Goal: Complete application form

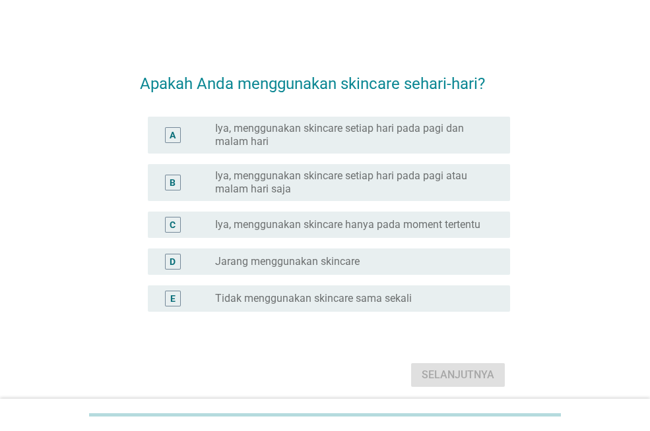
click at [349, 134] on label "Iya, menggunakan skincare setiap hari pada pagi dan malam hari" at bounding box center [352, 135] width 274 height 26
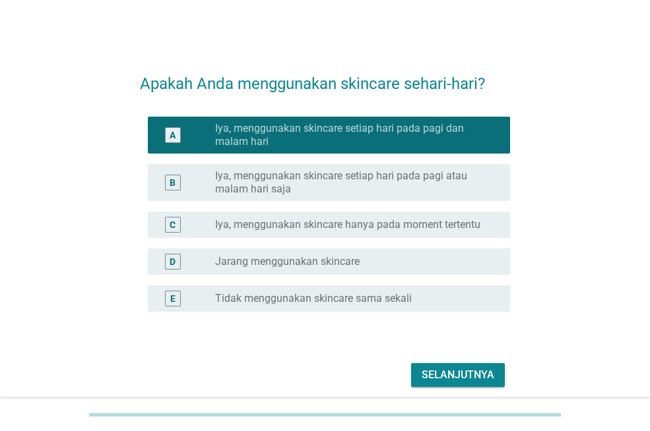
click at [460, 371] on div "Selanjutnya" at bounding box center [457, 375] width 73 height 16
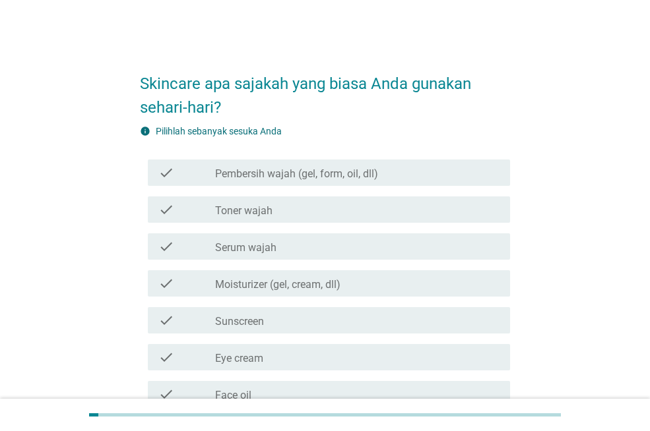
click at [351, 179] on label "Pembersih wajah (gel, form, oil, dll)" at bounding box center [296, 173] width 163 height 13
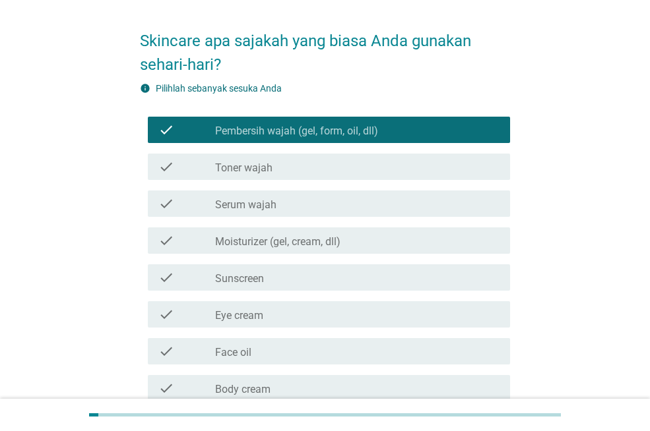
scroll to position [66, 0]
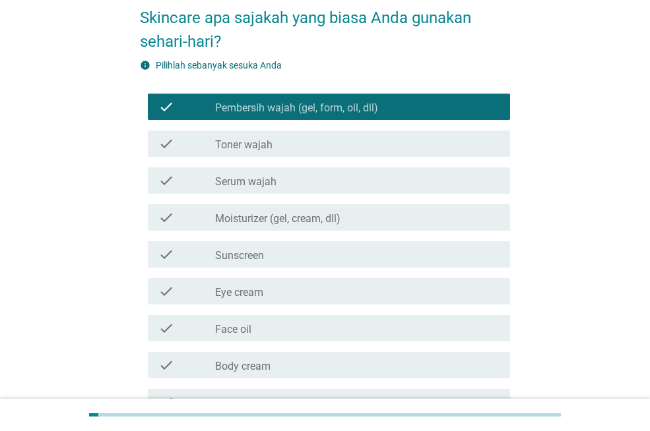
click at [350, 140] on div "check_box_outline_blank Toner wajah" at bounding box center [357, 144] width 284 height 16
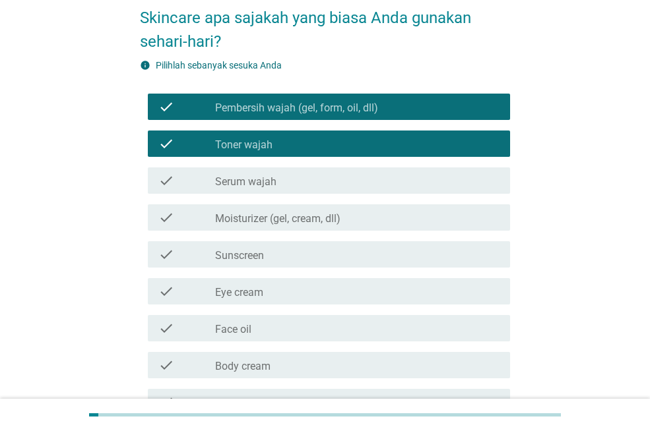
click at [354, 188] on div "check_box_outline_blank Serum wajah" at bounding box center [357, 181] width 284 height 16
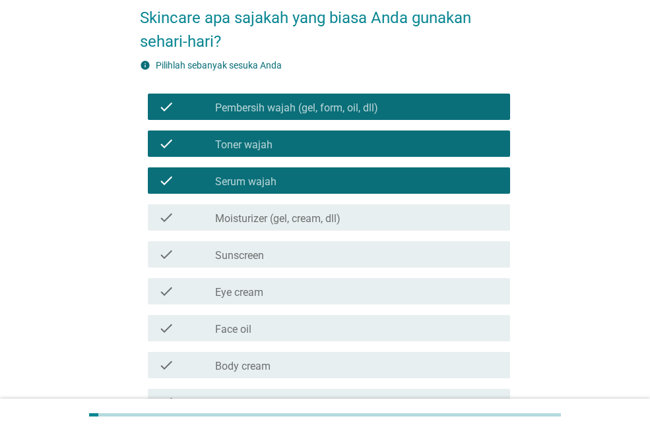
click at [355, 210] on div "check_box_outline_blank Moisturizer (gel, cream, dll)" at bounding box center [357, 218] width 284 height 16
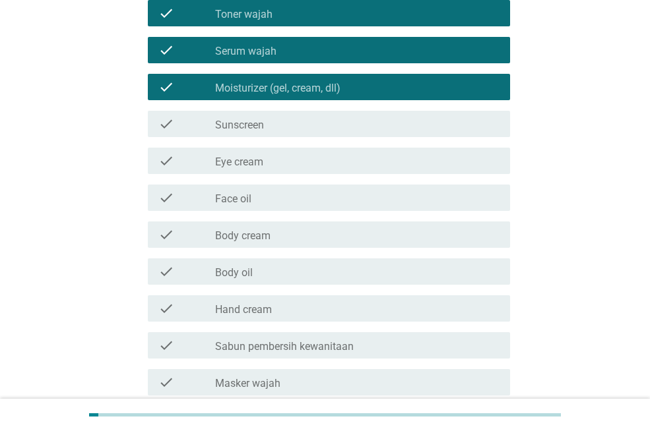
scroll to position [198, 0]
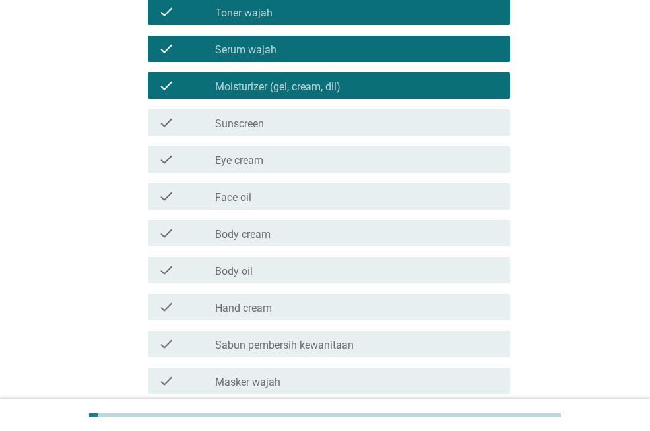
click at [369, 122] on div "check_box_outline_blank Sunscreen" at bounding box center [357, 123] width 284 height 16
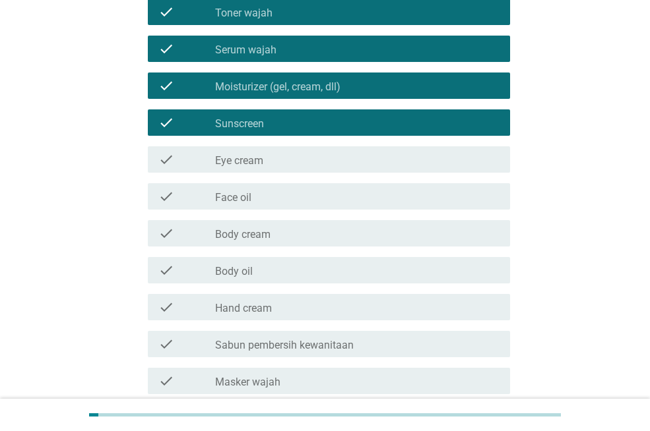
click at [366, 166] on div "check_box_outline_blank Eye cream" at bounding box center [357, 160] width 284 height 16
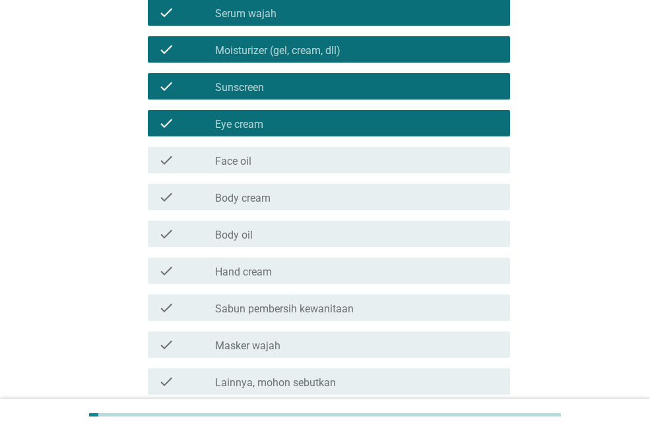
scroll to position [264, 0]
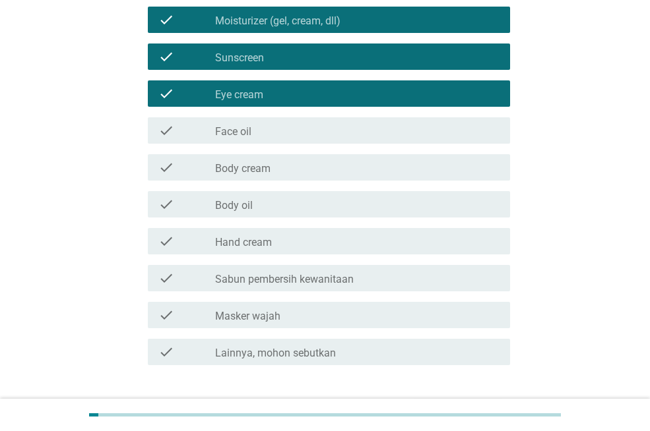
click at [384, 314] on div "check_box_outline_blank Masker wajah" at bounding box center [357, 315] width 284 height 16
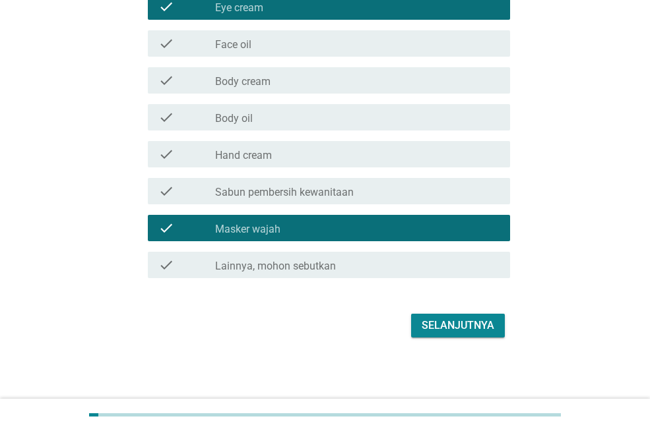
scroll to position [351, 0]
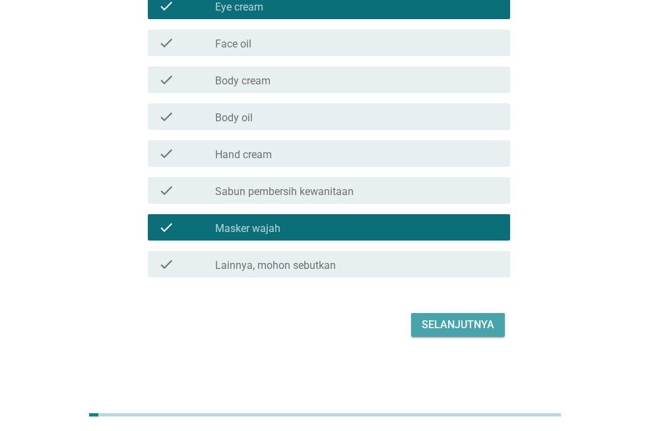
click at [437, 328] on div "Selanjutnya" at bounding box center [457, 325] width 73 height 16
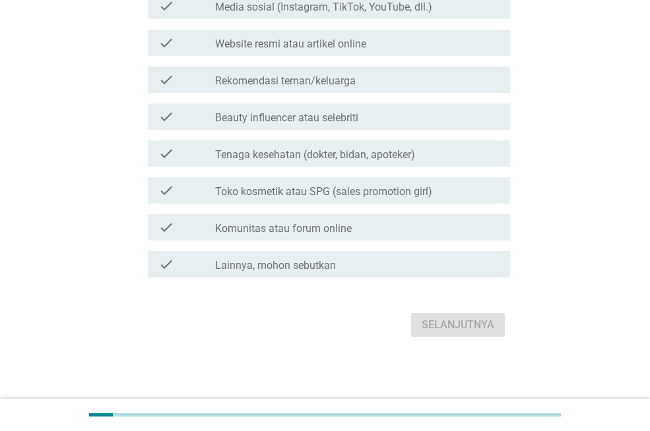
scroll to position [0, 0]
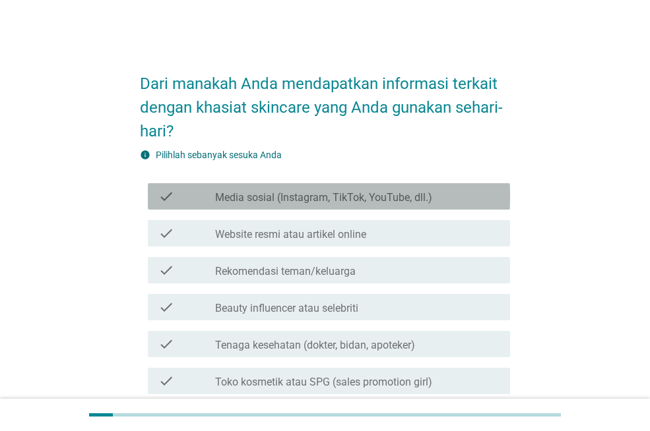
click at [418, 199] on label "Media sosial (Instagram, TikTok, YouTube, dll.)" at bounding box center [323, 197] width 217 height 13
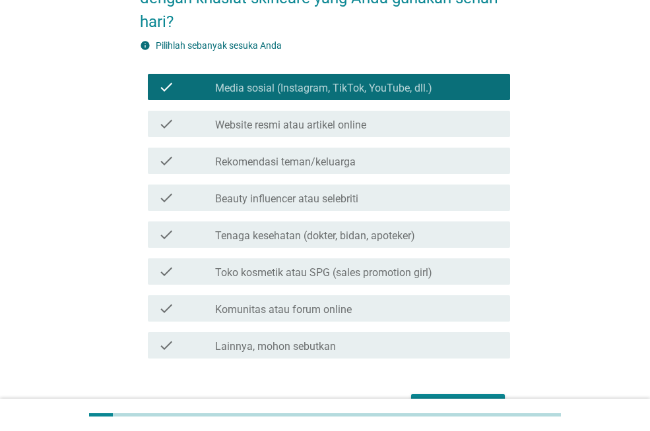
scroll to position [132, 0]
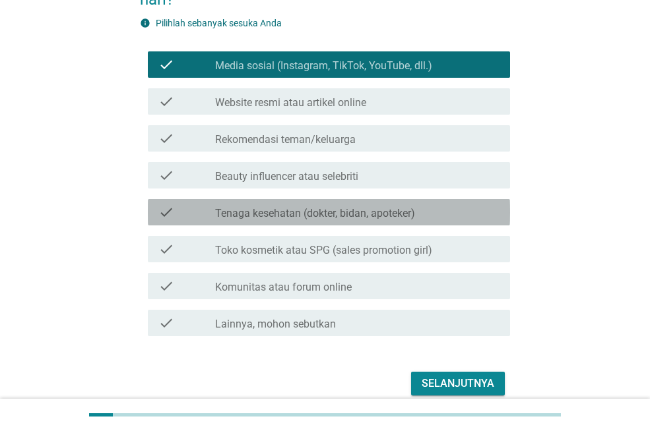
click at [433, 220] on div "check_box_outline_blank Tenaga kesehatan (dokter, bidan, apoteker)" at bounding box center [357, 212] width 284 height 16
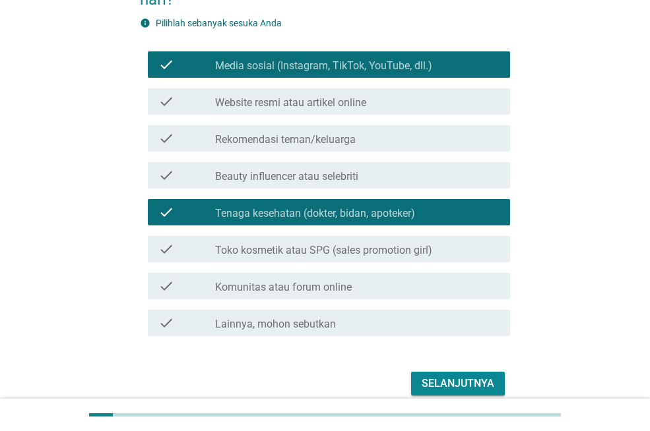
click at [440, 209] on div "check_box_outline_blank Tenaga kesehatan (dokter, bidan, apoteker)" at bounding box center [357, 212] width 284 height 16
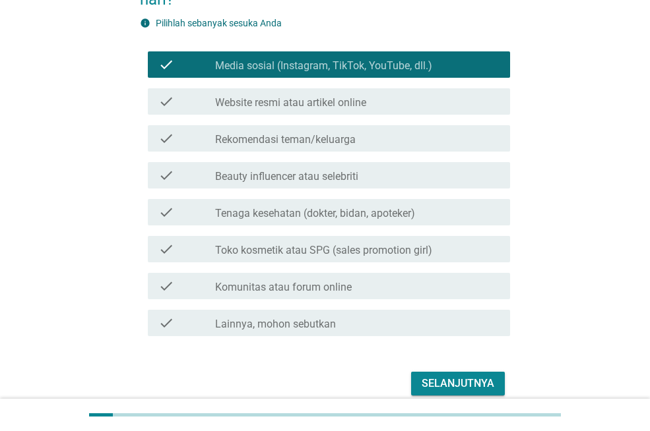
click at [464, 376] on div "Selanjutnya" at bounding box center [457, 384] width 73 height 16
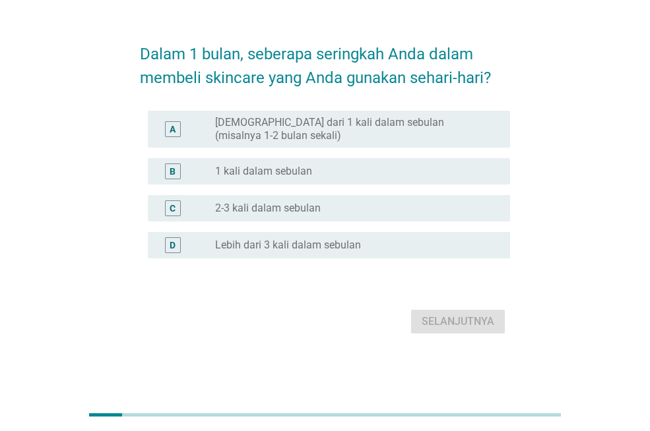
scroll to position [0, 0]
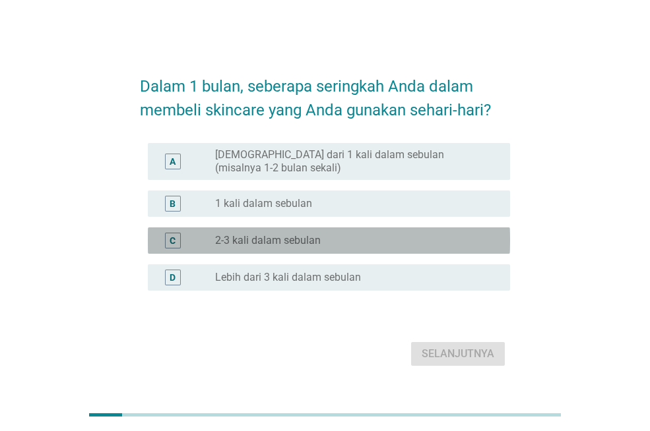
click at [443, 245] on div "radio_button_unchecked 2-3 kali dalam sebulan" at bounding box center [352, 240] width 274 height 13
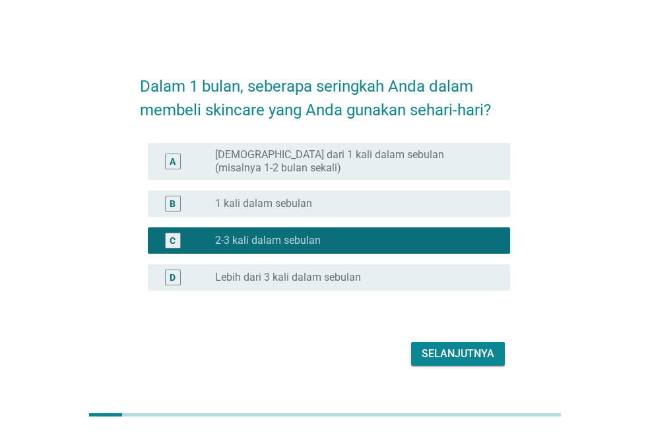
click at [462, 358] on div "Selanjutnya" at bounding box center [457, 354] width 73 height 16
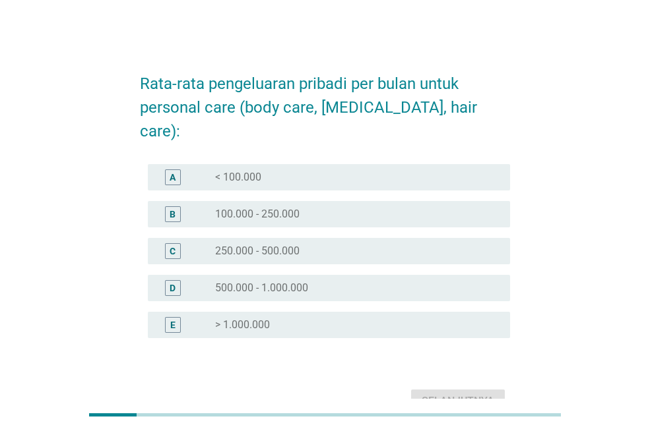
click at [382, 206] on div "radio_button_unchecked 100.000 - 250.000" at bounding box center [357, 214] width 284 height 16
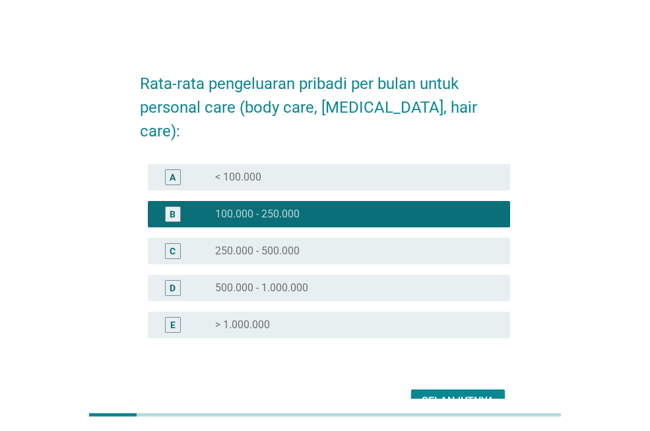
click at [475, 394] on div "Selanjutnya" at bounding box center [457, 402] width 73 height 16
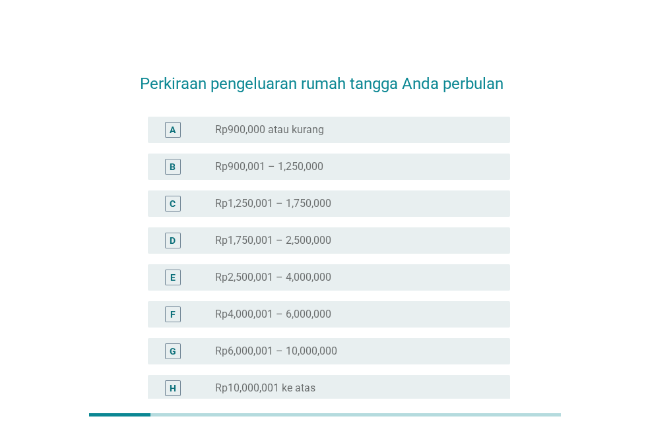
click at [444, 231] on div "D radio_button_unchecked Rp1,750,001 – 2,500,000" at bounding box center [329, 240] width 362 height 26
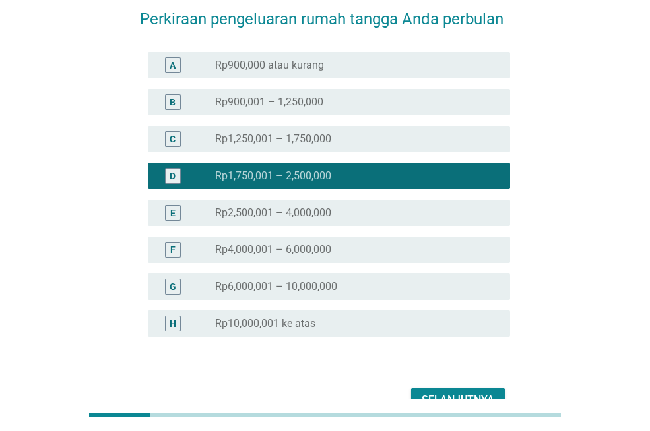
scroll to position [140, 0]
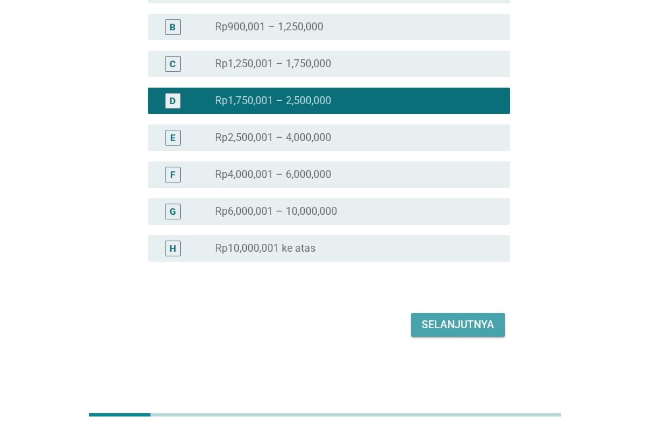
click at [479, 330] on div "Selanjutnya" at bounding box center [457, 325] width 73 height 16
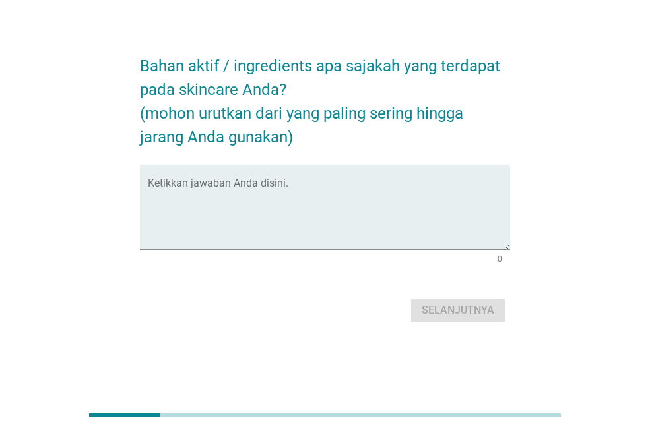
scroll to position [0, 0]
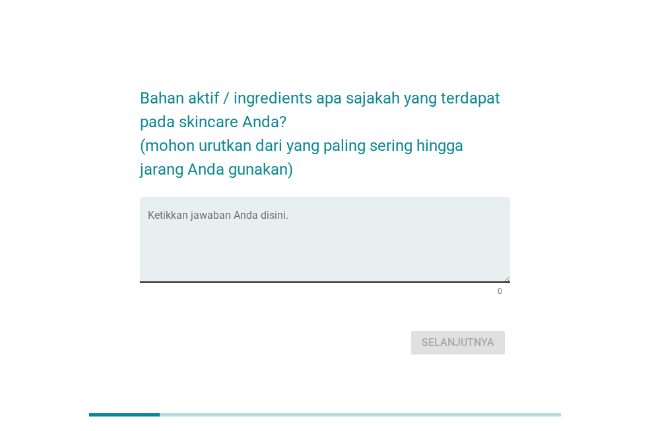
click at [363, 212] on div "Ketikkan jawaban Anda disini." at bounding box center [329, 239] width 362 height 85
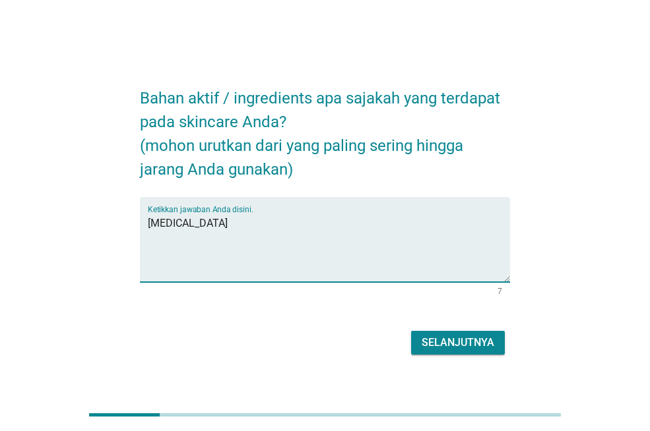
type textarea "[MEDICAL_DATA]"
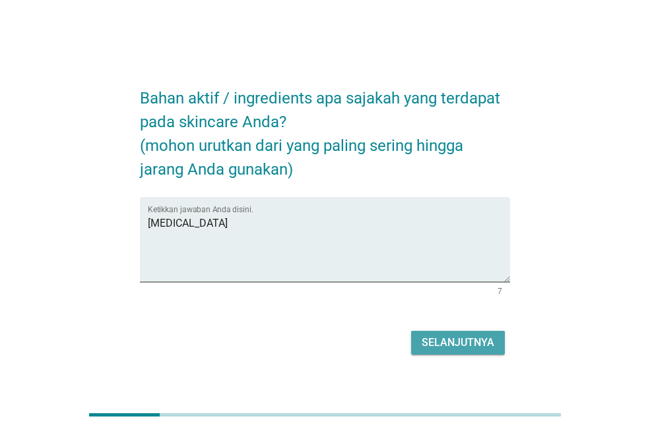
click at [471, 347] on div "Selanjutnya" at bounding box center [457, 343] width 73 height 16
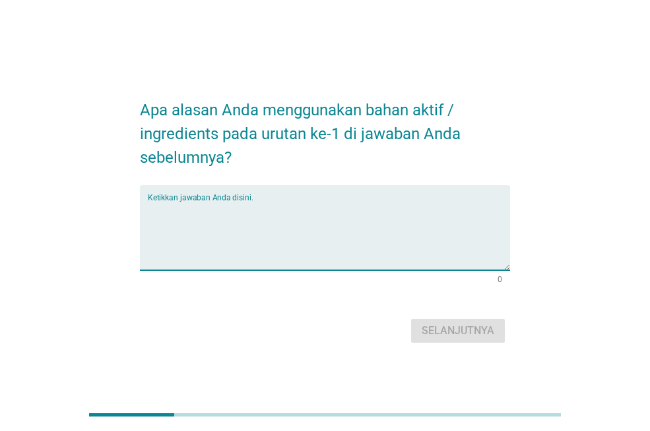
click at [278, 201] on textarea "Ketikkan jawaban Anda disini." at bounding box center [329, 235] width 362 height 69
type textarea "ANTI AGING"
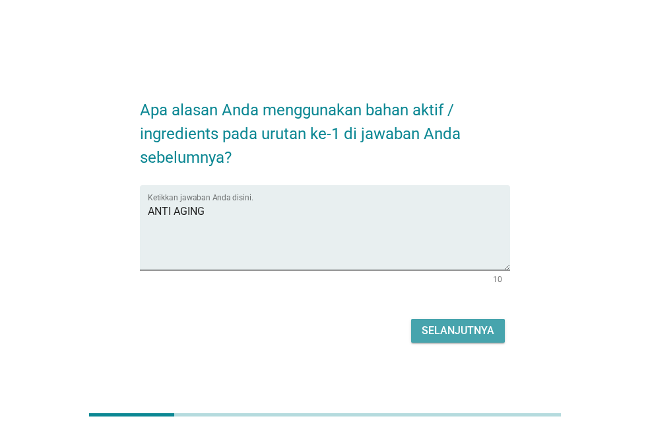
click at [441, 326] on div "Selanjutnya" at bounding box center [457, 331] width 73 height 16
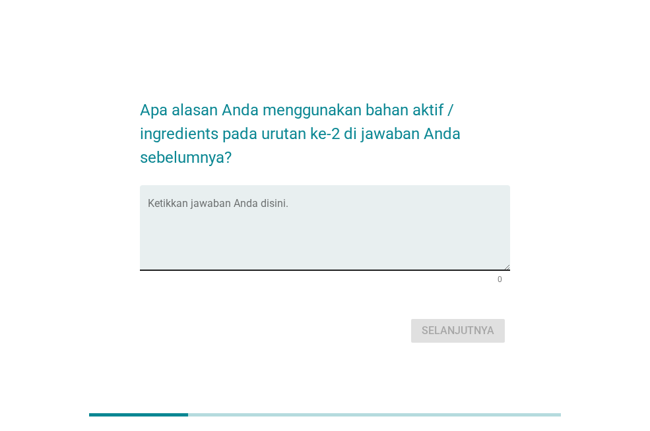
click at [289, 208] on textarea "Ketikkan jawaban Anda disini." at bounding box center [329, 235] width 362 height 69
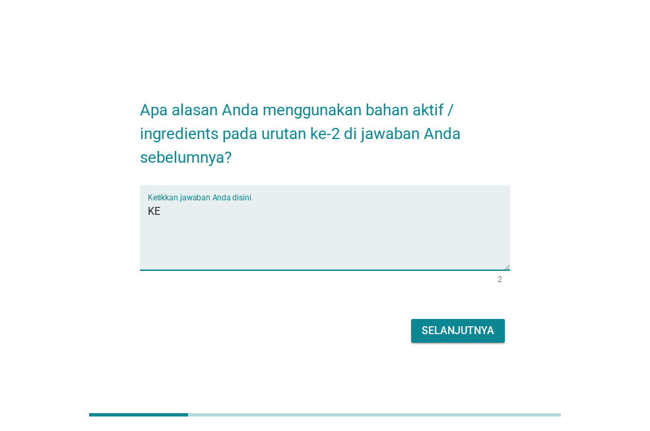
type textarea "K"
type textarea "MEMUDARKAN FLEK"
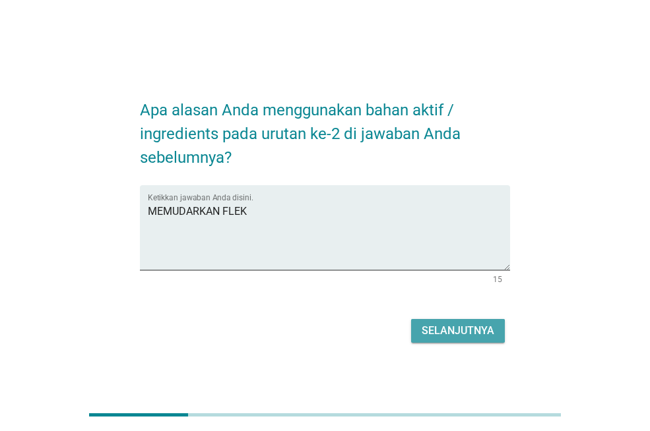
click at [489, 338] on div "Selanjutnya" at bounding box center [457, 331] width 73 height 16
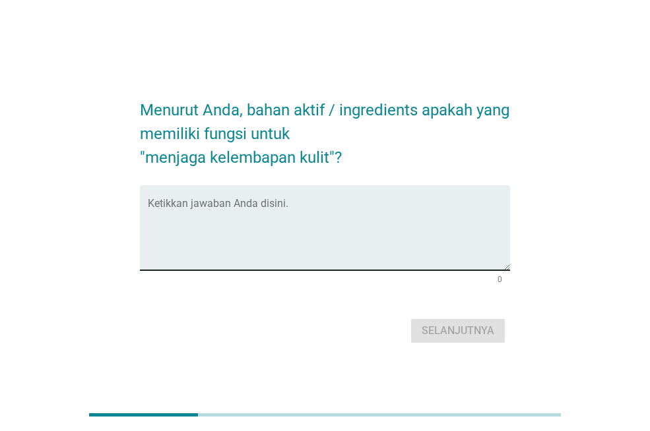
click at [216, 198] on div "Ketikkan jawaban Anda disini." at bounding box center [329, 227] width 362 height 85
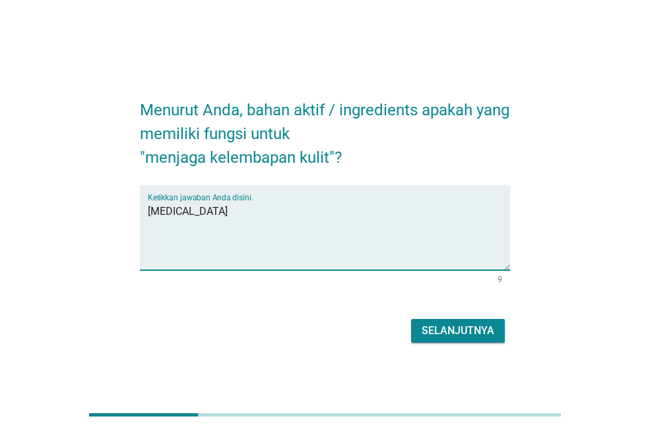
type textarea "[MEDICAL_DATA]"
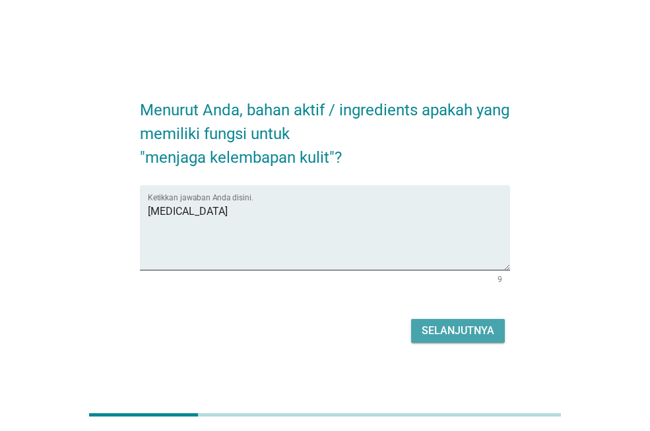
click at [440, 326] on div "Selanjutnya" at bounding box center [457, 331] width 73 height 16
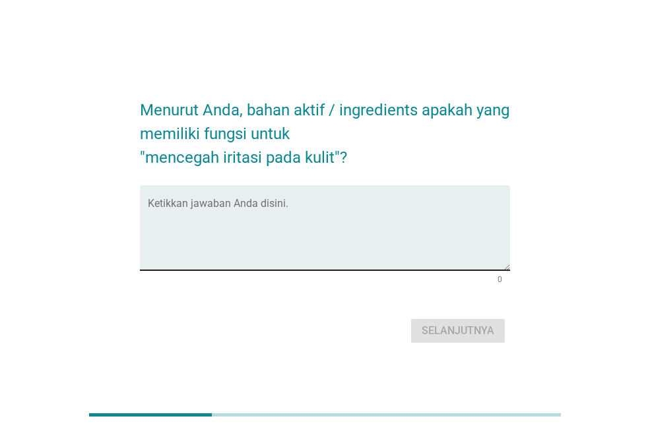
click at [297, 200] on div "Ketikkan jawaban Anda disini." at bounding box center [329, 227] width 362 height 85
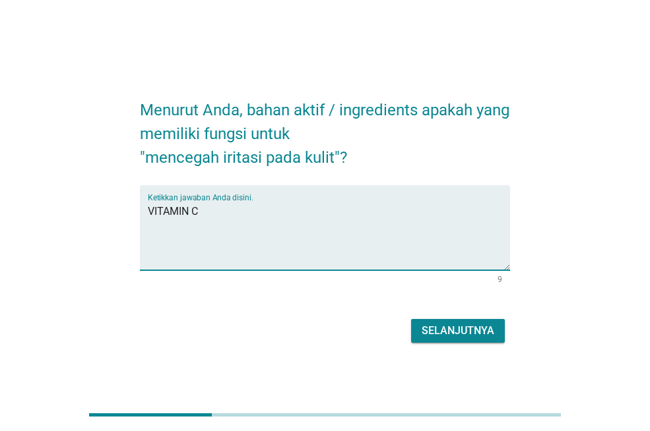
type textarea "VITAMIN C"
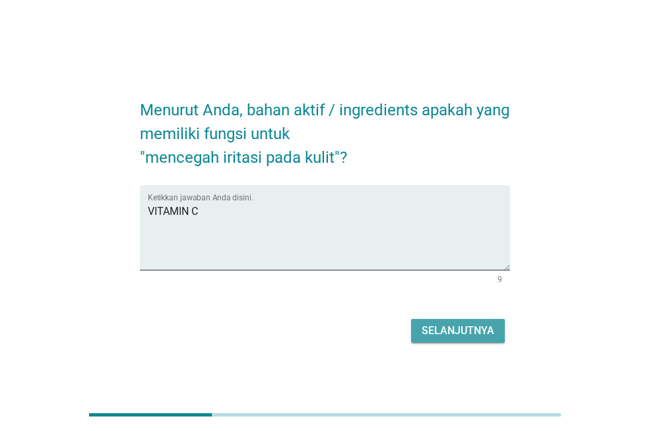
click at [450, 323] on div "Selanjutnya" at bounding box center [457, 331] width 73 height 16
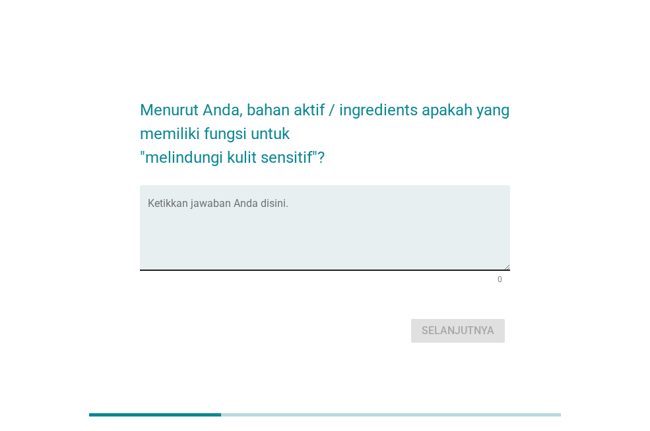
click at [231, 215] on textarea "Ketikkan jawaban Anda disini." at bounding box center [329, 235] width 362 height 69
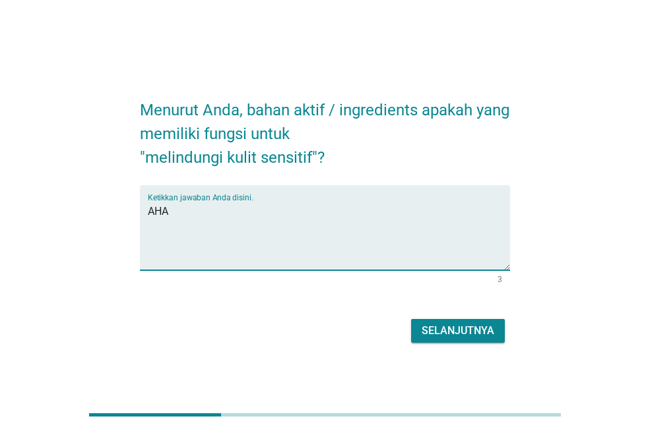
type textarea "AHA"
click at [471, 335] on div "Selanjutnya" at bounding box center [457, 331] width 73 height 16
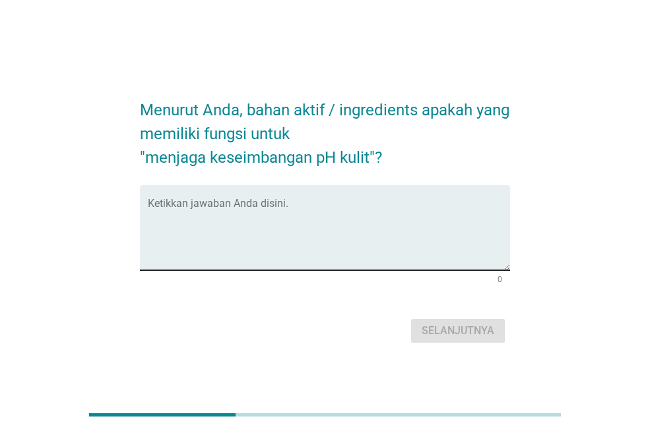
click at [276, 200] on div "Ketikkan jawaban Anda disini." at bounding box center [329, 227] width 362 height 85
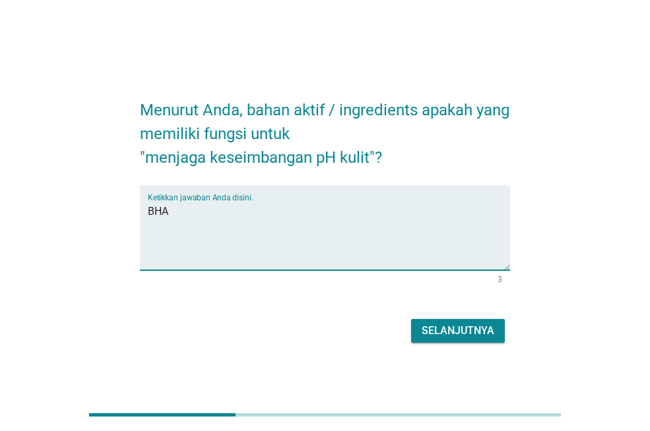
type textarea "BHA"
click at [476, 323] on div "Selanjutnya" at bounding box center [457, 331] width 73 height 16
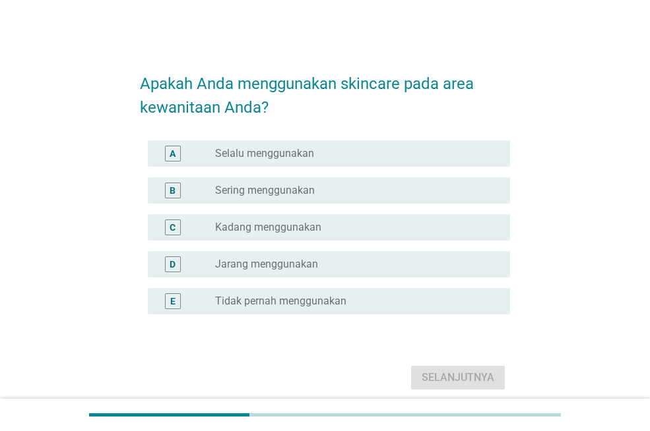
click at [390, 301] on div "radio_button_unchecked Tidak pernah menggunakan" at bounding box center [352, 301] width 274 height 13
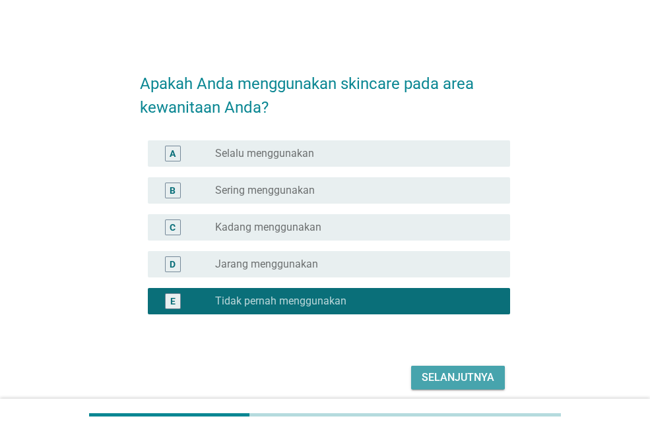
click at [449, 386] on button "Selanjutnya" at bounding box center [458, 378] width 94 height 24
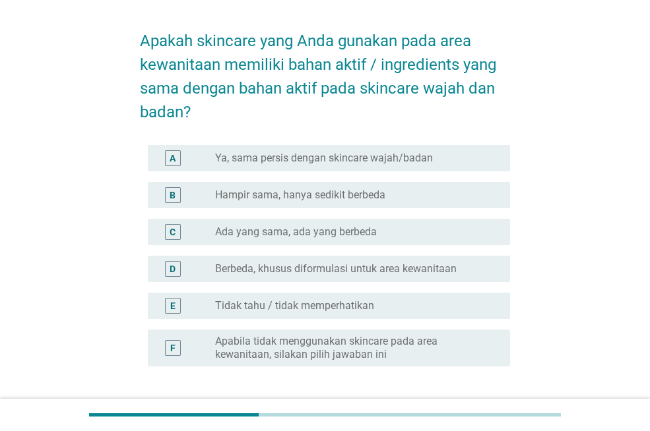
scroll to position [66, 0]
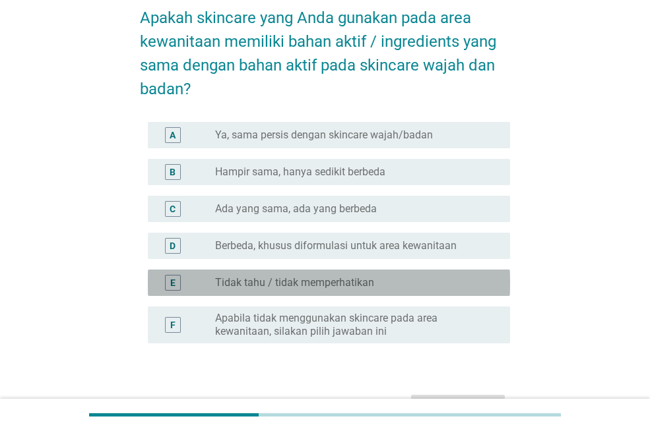
click at [425, 287] on div "radio_button_unchecked Tidak tahu / tidak memperhatikan" at bounding box center [352, 282] width 274 height 13
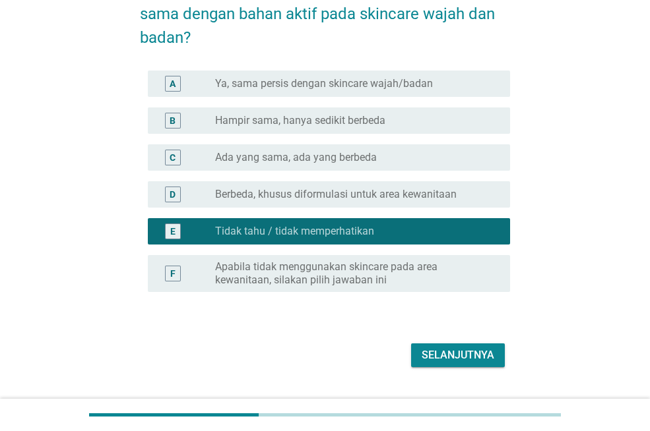
scroll to position [132, 0]
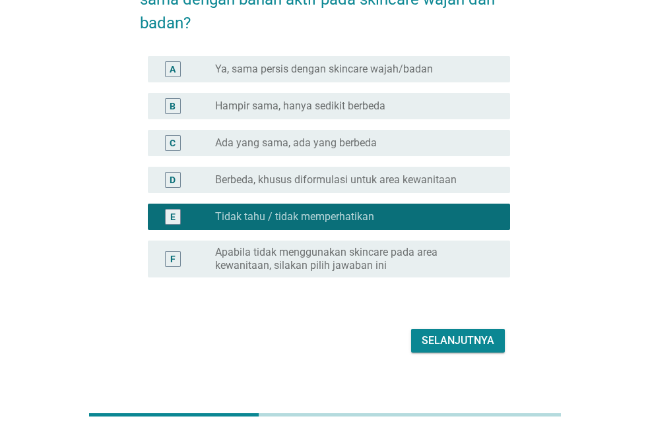
click at [458, 273] on div "F radio_button_unchecked Apabila tidak menggunakan skincare pada area kewanitaa…" at bounding box center [329, 259] width 362 height 37
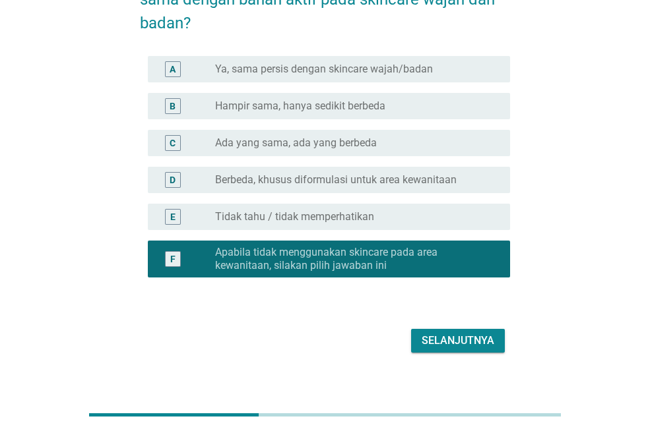
click at [477, 338] on div "Selanjutnya" at bounding box center [457, 341] width 73 height 16
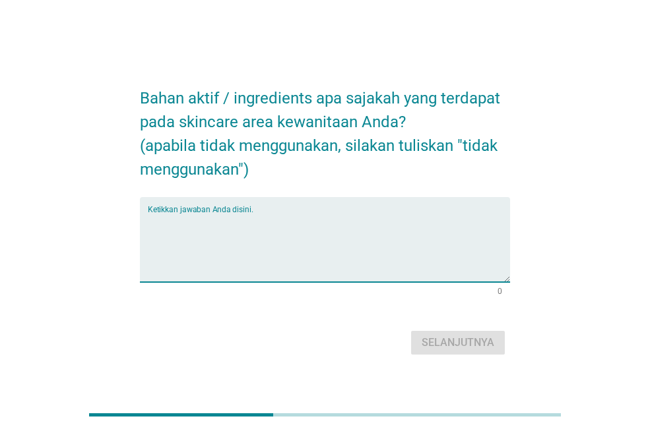
click at [378, 219] on textarea "Ketikkan jawaban Anda disini." at bounding box center [329, 247] width 362 height 69
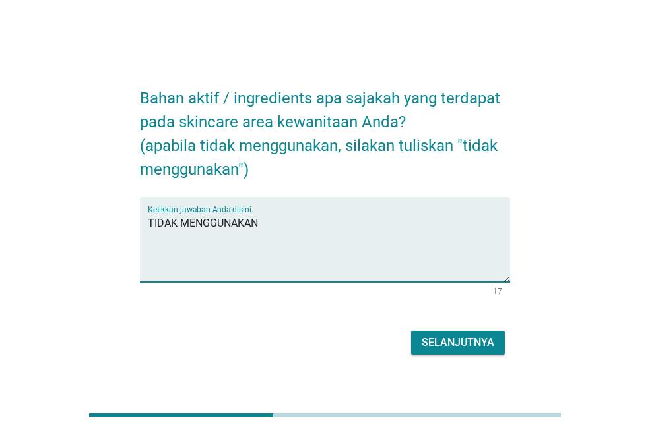
type textarea "TIDAK MENGGUNAKAN"
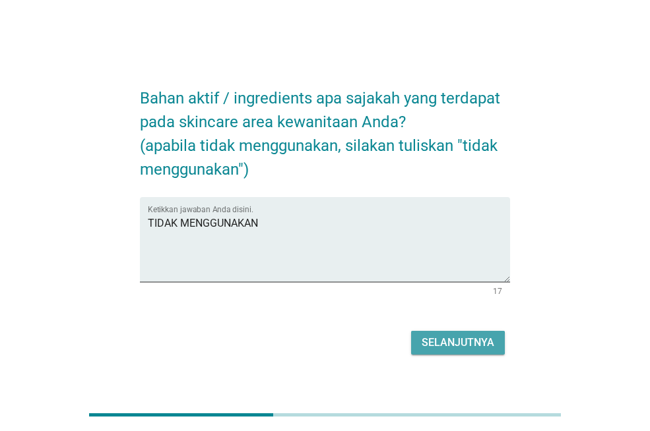
click at [461, 346] on div "Selanjutnya" at bounding box center [457, 343] width 73 height 16
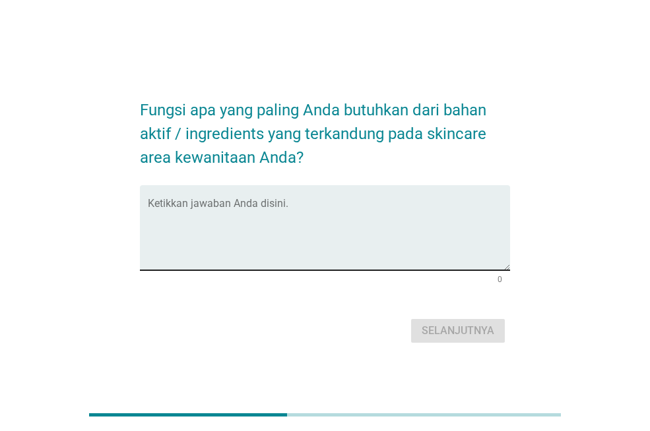
click at [322, 200] on div "Ketikkan jawaban Anda disini." at bounding box center [329, 227] width 362 height 85
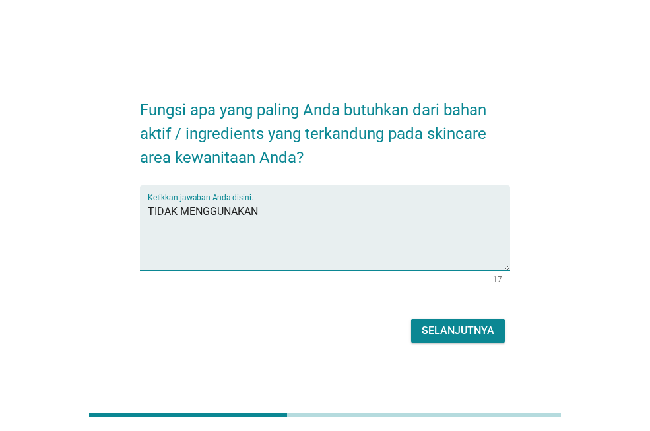
type textarea "TIDAK MENGGUNAKAN"
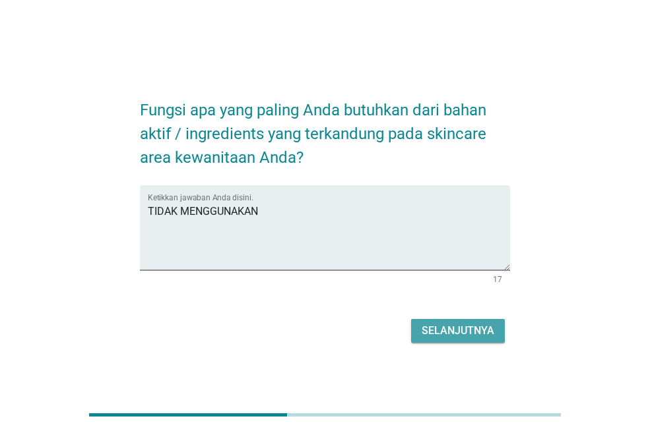
click at [456, 322] on button "Selanjutnya" at bounding box center [458, 331] width 94 height 24
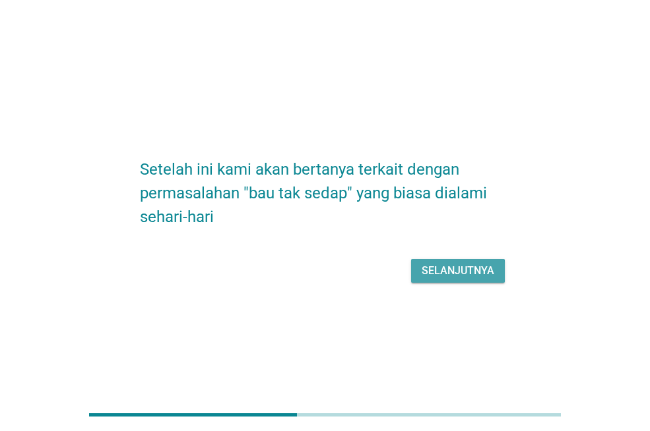
click at [466, 282] on button "Selanjutnya" at bounding box center [458, 271] width 94 height 24
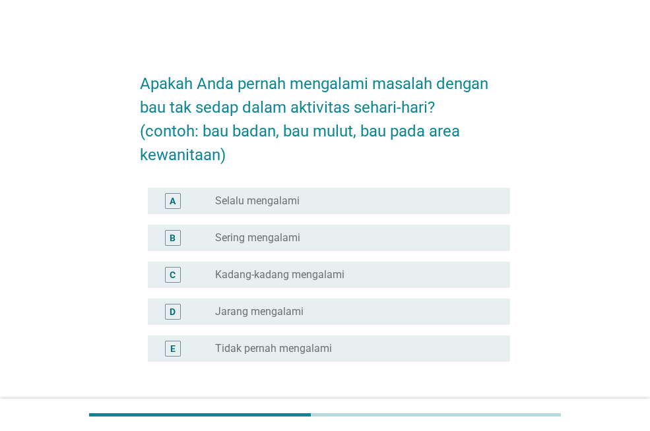
click at [377, 309] on div "radio_button_unchecked Jarang mengalami" at bounding box center [352, 311] width 274 height 13
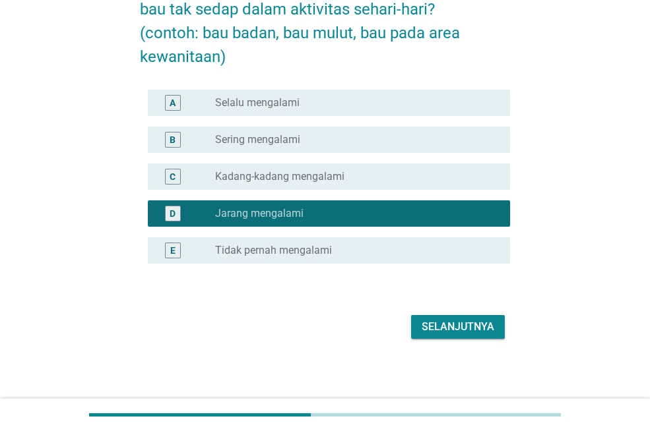
scroll to position [100, 0]
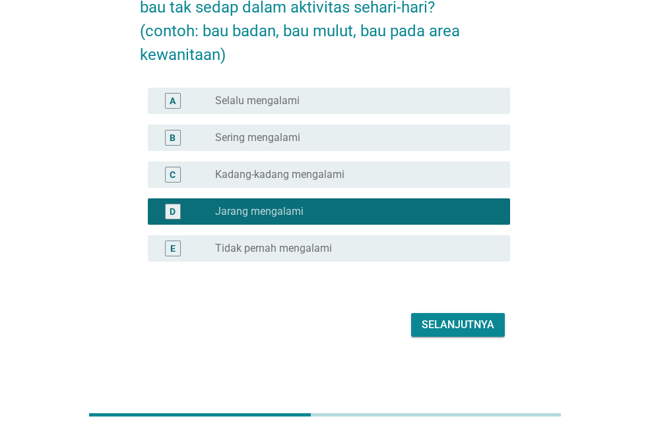
click at [469, 326] on div "Selanjutnya" at bounding box center [457, 325] width 73 height 16
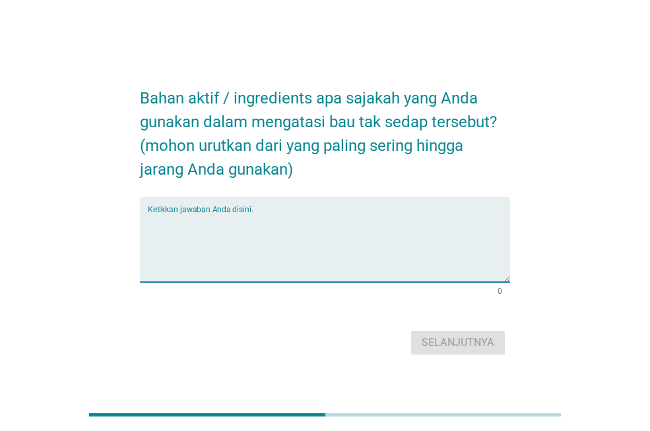
click at [318, 218] on textarea "Ketikkan jawaban Anda disini." at bounding box center [329, 247] width 362 height 69
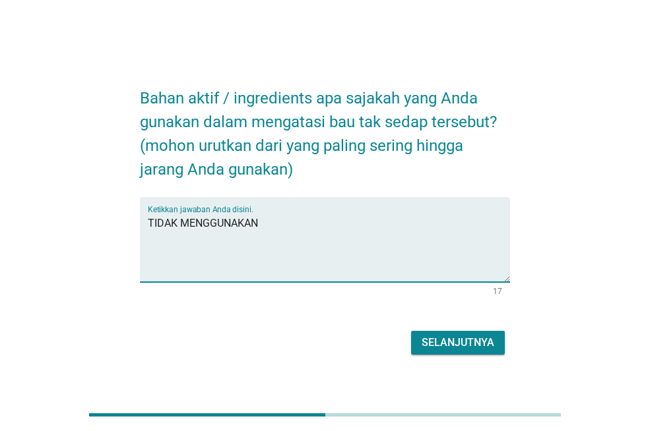
type textarea "TIDAK MENGGUNAKAN"
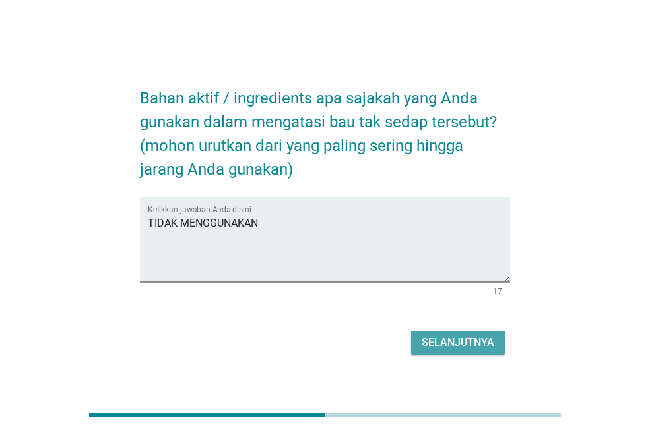
click at [433, 333] on button "Selanjutnya" at bounding box center [458, 343] width 94 height 24
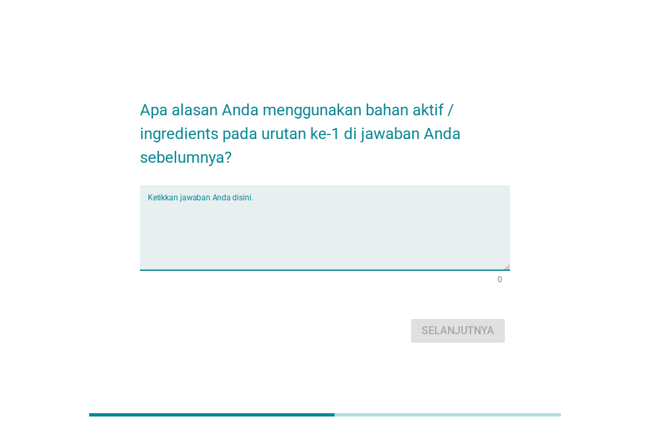
click at [250, 212] on textarea "Ketikkan jawaban Anda disini." at bounding box center [329, 235] width 362 height 69
type textarea "C"
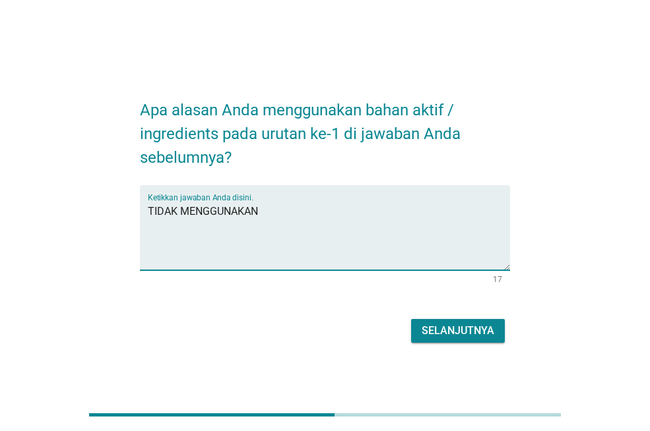
type textarea "TIDAK MENGGUNAKAN"
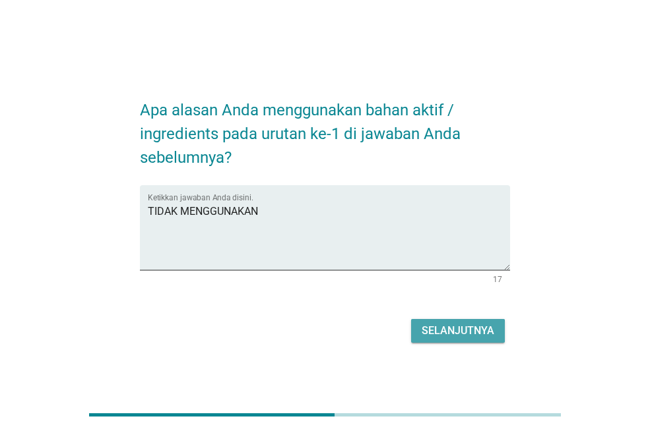
click at [469, 329] on div "Selanjutnya" at bounding box center [457, 331] width 73 height 16
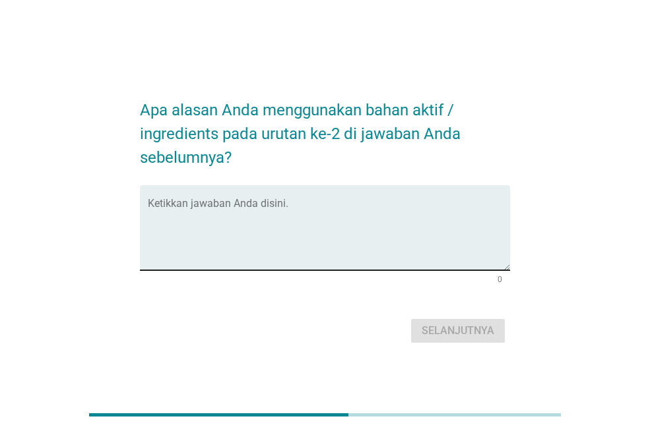
click at [341, 196] on div "Ketikkan jawaban Anda disini." at bounding box center [329, 227] width 362 height 85
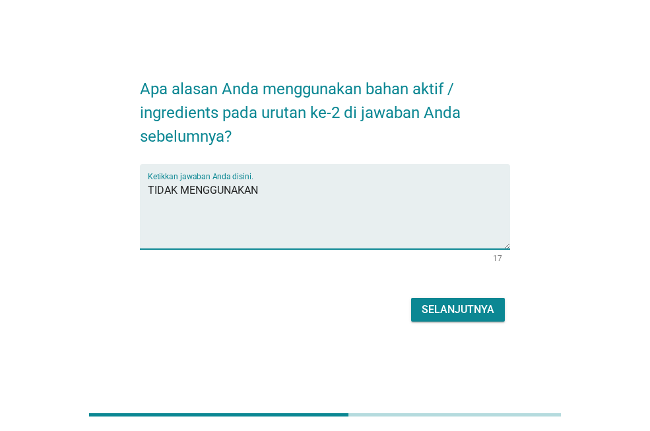
scroll to position [32, 0]
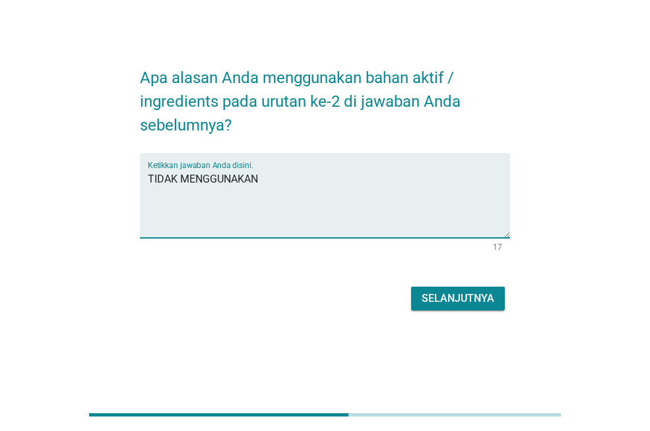
type textarea "TIDAK MENGGUNAKAN"
click at [469, 307] on button "Selanjutnya" at bounding box center [458, 299] width 94 height 24
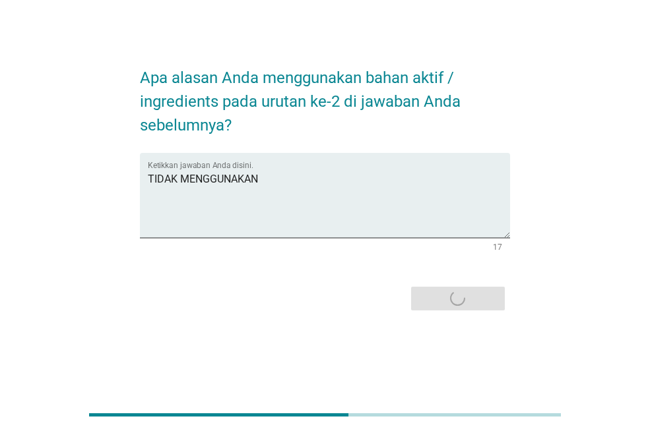
scroll to position [0, 0]
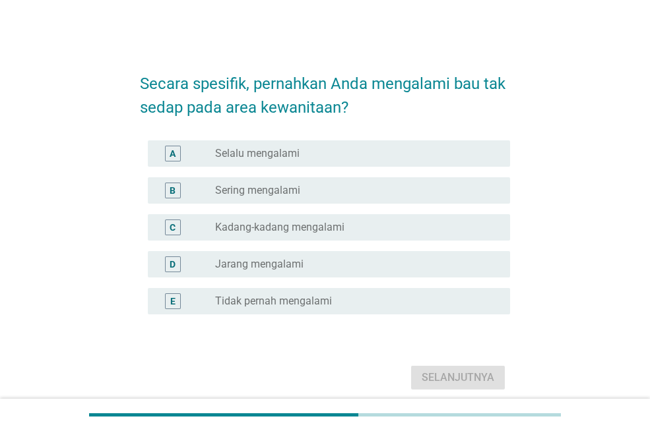
click at [372, 268] on div "radio_button_unchecked Jarang mengalami" at bounding box center [352, 264] width 274 height 13
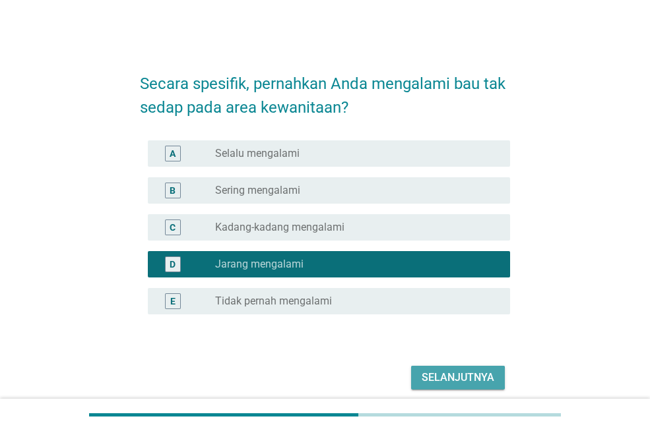
click at [461, 378] on div "Selanjutnya" at bounding box center [457, 378] width 73 height 16
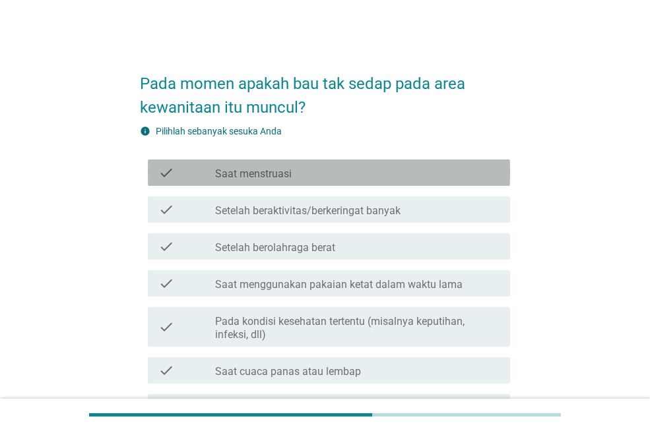
click at [357, 177] on div "check_box_outline_blank Saat menstruasi" at bounding box center [357, 173] width 284 height 16
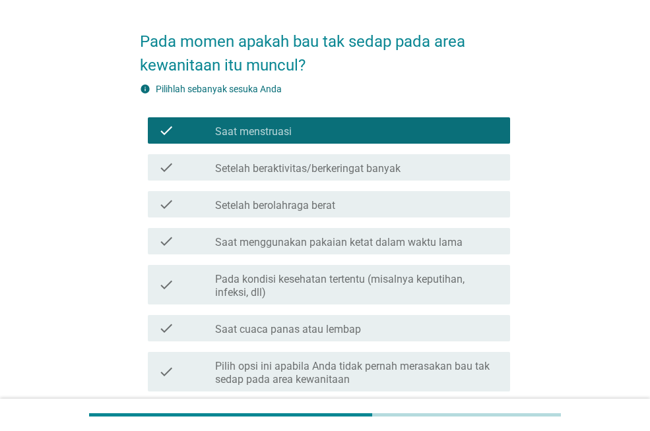
scroll to position [66, 0]
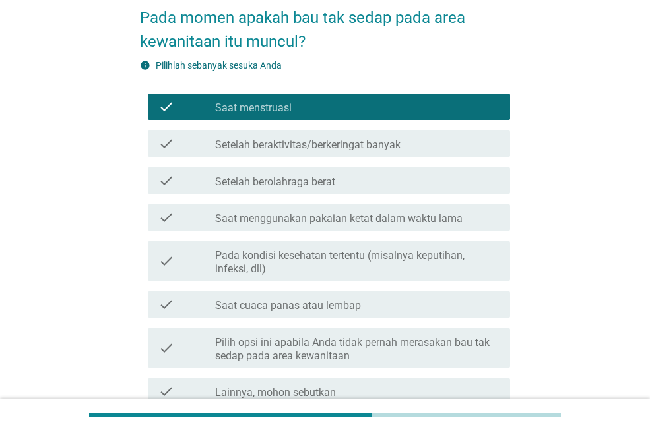
click at [407, 146] on div "check_box_outline_blank Setelah beraktivitas/berkeringat banyak" at bounding box center [357, 144] width 284 height 16
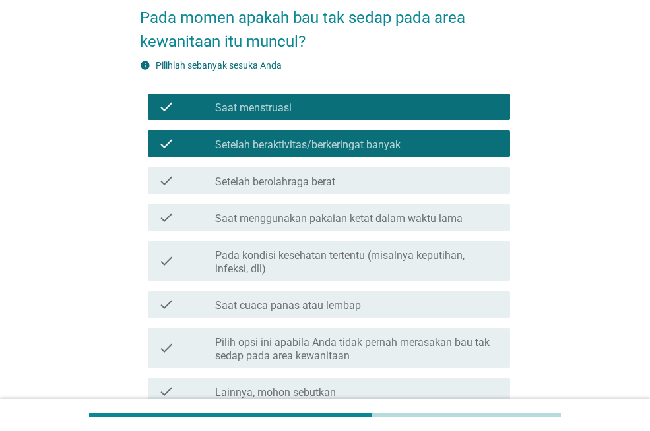
click at [391, 220] on label "Saat menggunakan pakaian ketat dalam waktu lama" at bounding box center [338, 218] width 247 height 13
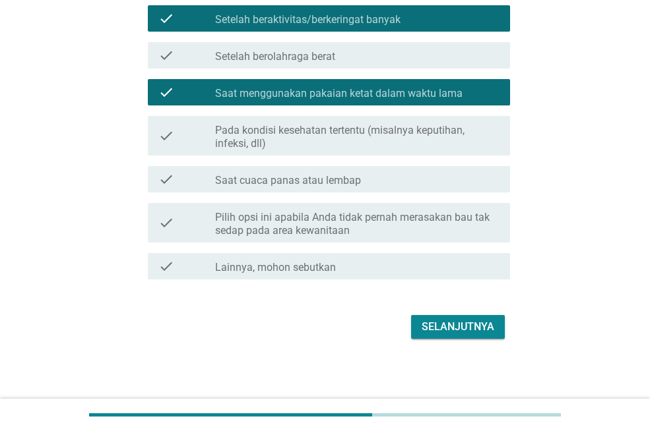
scroll to position [193, 0]
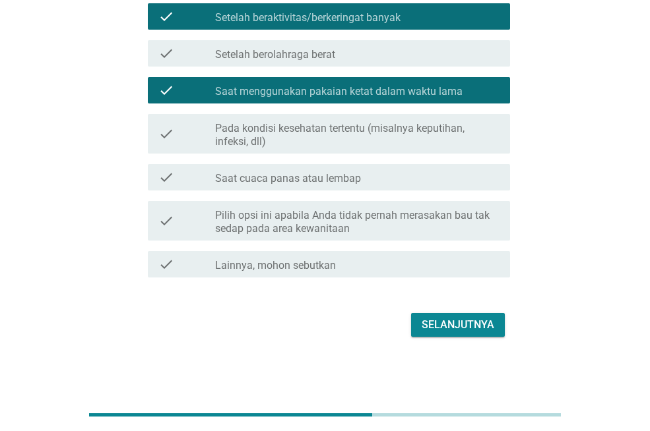
click at [404, 138] on label "Pada kondisi kesehatan tertentu (misalnya keputihan, infeksi, dll)" at bounding box center [357, 135] width 284 height 26
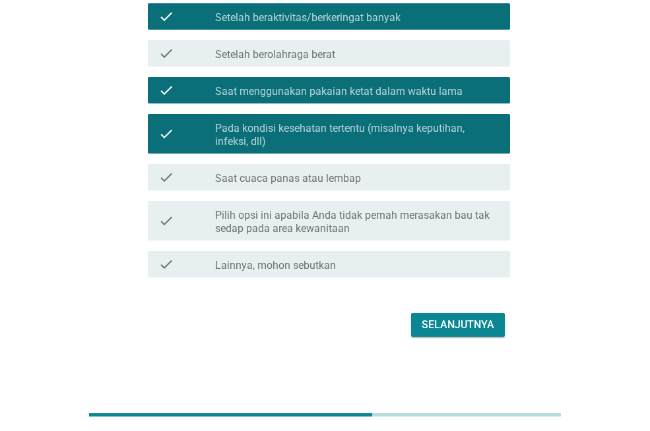
click at [405, 181] on div "check_box_outline_blank Saat cuaca panas atau lembap" at bounding box center [357, 177] width 284 height 16
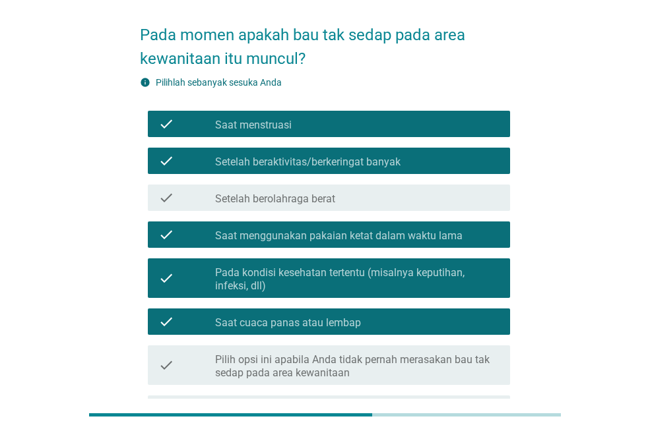
scroll to position [0, 0]
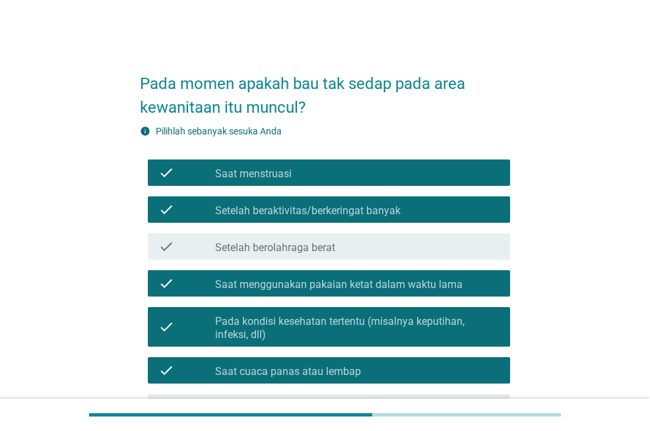
click at [447, 257] on div "check check_box_outline_blank Setelah berolahraga berat" at bounding box center [329, 246] width 362 height 26
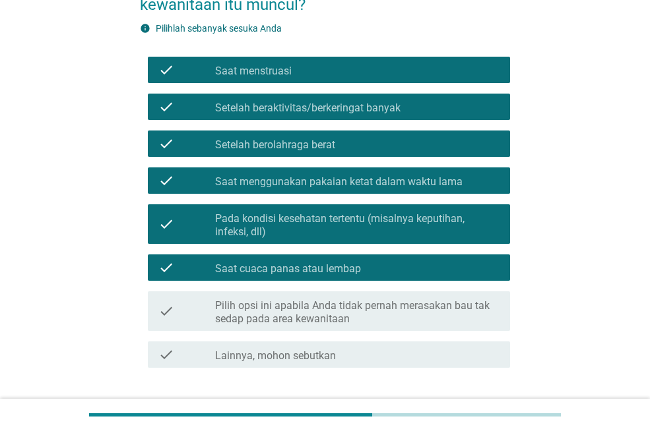
scroll to position [193, 0]
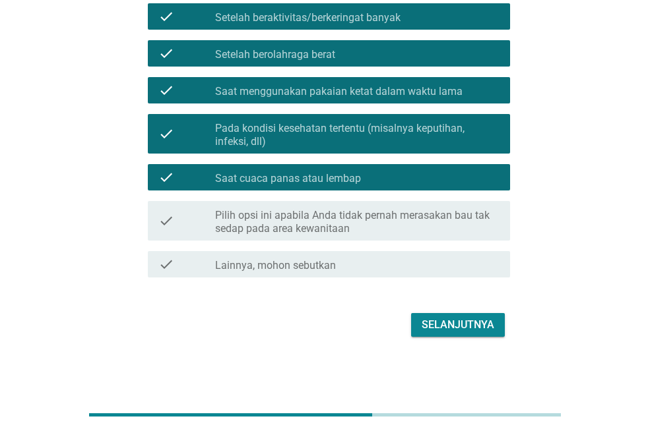
click at [489, 329] on div "Selanjutnya" at bounding box center [457, 325] width 73 height 16
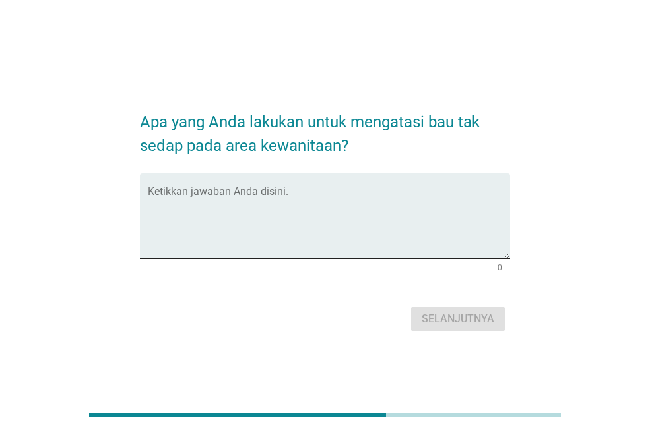
click at [334, 193] on textarea "Ketikkan jawaban Anda disini." at bounding box center [329, 223] width 362 height 69
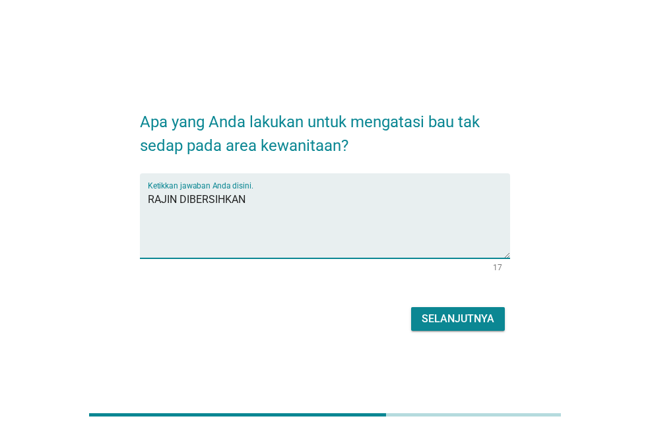
type textarea "RAJIN DIBERSIHKAN"
click at [436, 311] on div "Selanjutnya" at bounding box center [457, 319] width 73 height 16
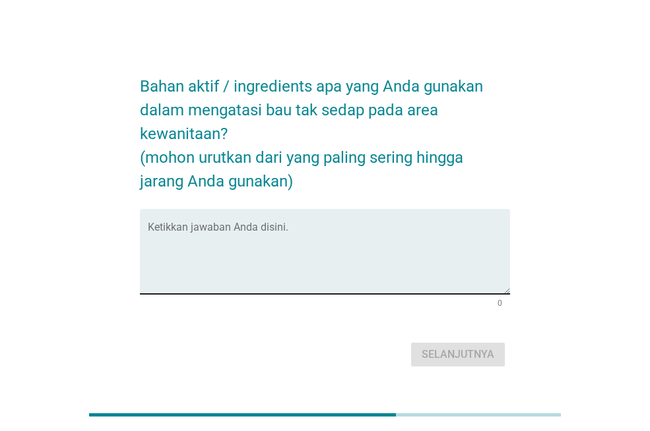
click at [274, 223] on div "Ketikkan jawaban Anda disini." at bounding box center [329, 251] width 362 height 85
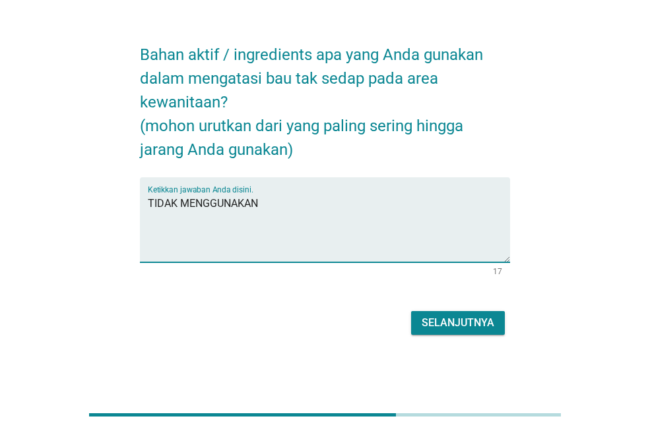
scroll to position [32, 0]
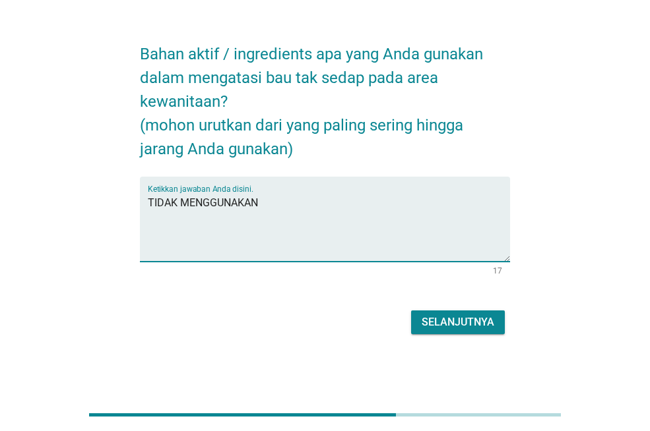
type textarea "TIDAK MENGGUNAKAN"
click at [426, 313] on button "Selanjutnya" at bounding box center [458, 323] width 94 height 24
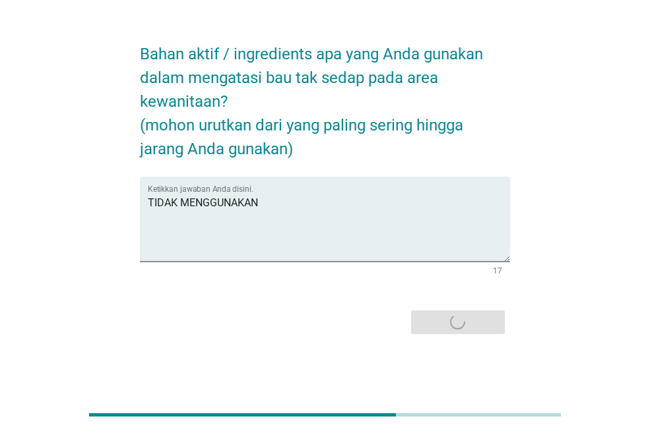
scroll to position [0, 0]
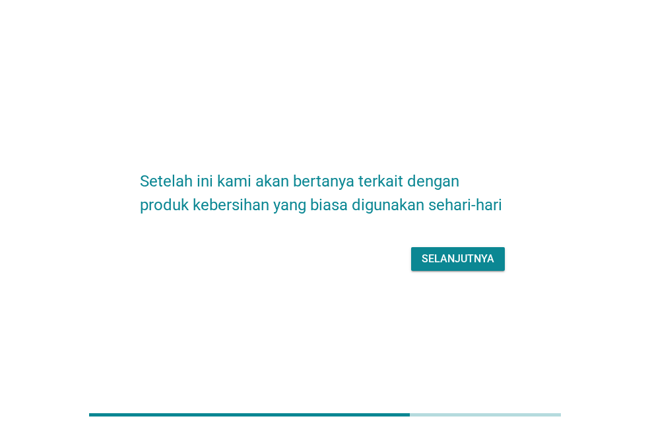
click at [450, 254] on div "Selanjutnya" at bounding box center [457, 259] width 73 height 16
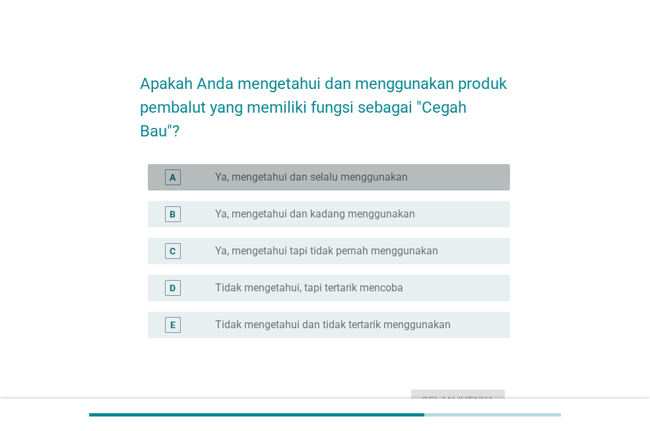
click at [396, 172] on label "Ya, mengetahui dan selalu menggunakan" at bounding box center [311, 177] width 193 height 13
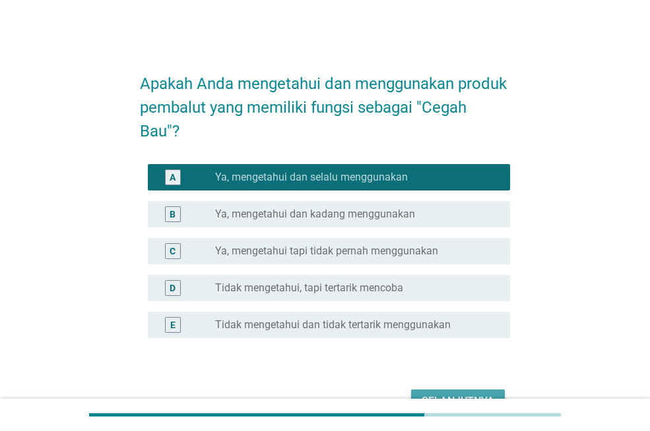
click at [460, 392] on button "Selanjutnya" at bounding box center [458, 402] width 94 height 24
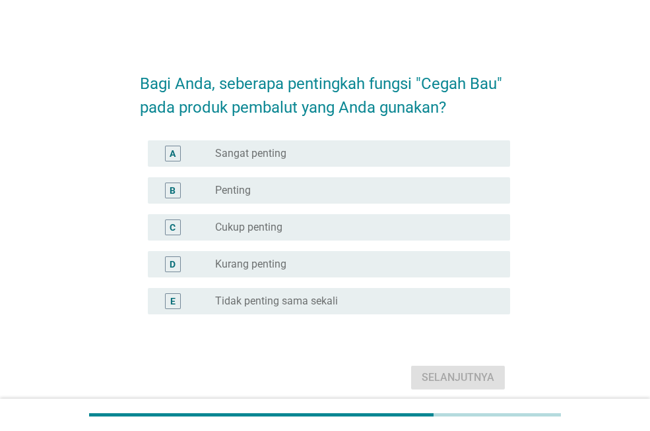
click at [394, 157] on div "radio_button_unchecked Sangat penting" at bounding box center [352, 153] width 274 height 13
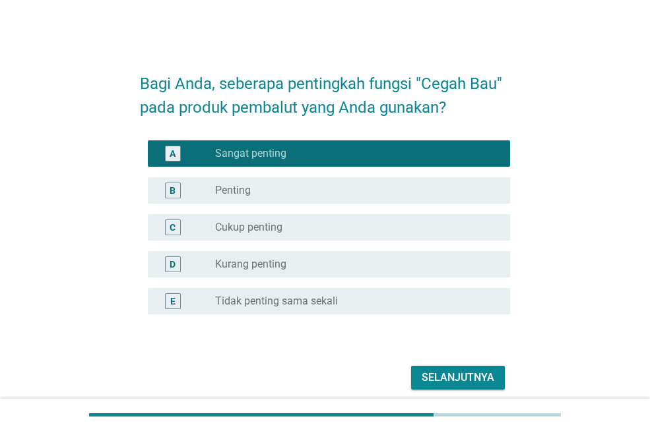
click at [476, 377] on div "Selanjutnya" at bounding box center [457, 378] width 73 height 16
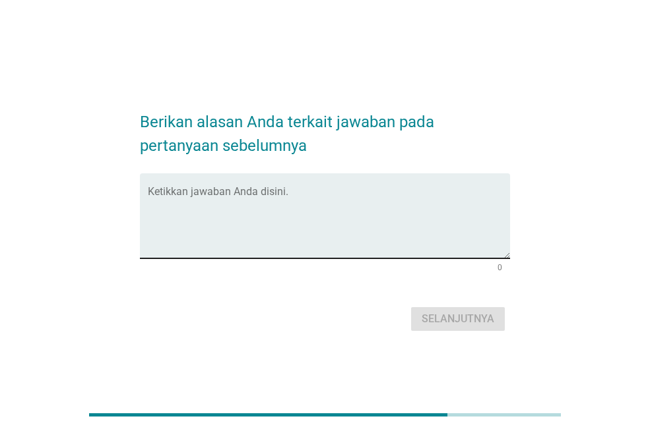
click at [380, 188] on div "Ketikkan jawaban Anda disini." at bounding box center [329, 215] width 362 height 85
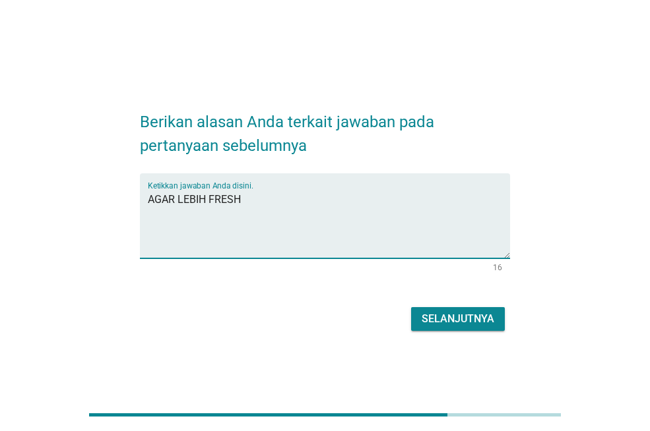
type textarea "AGAR LEBIH FRESH"
click at [471, 319] on div "Selanjutnya" at bounding box center [457, 319] width 73 height 16
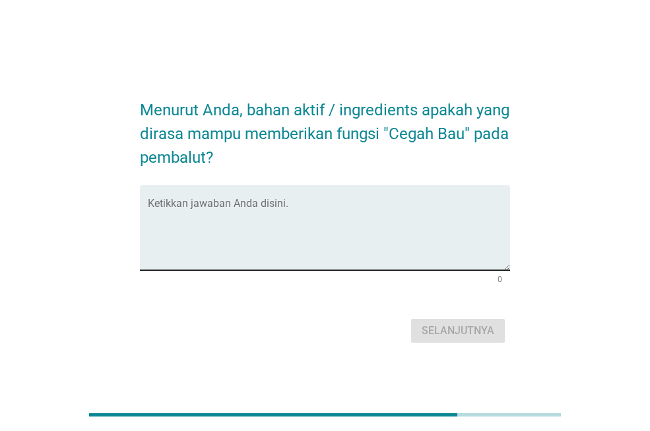
click at [220, 206] on textarea "Ketikkan jawaban Anda disini." at bounding box center [329, 235] width 362 height 69
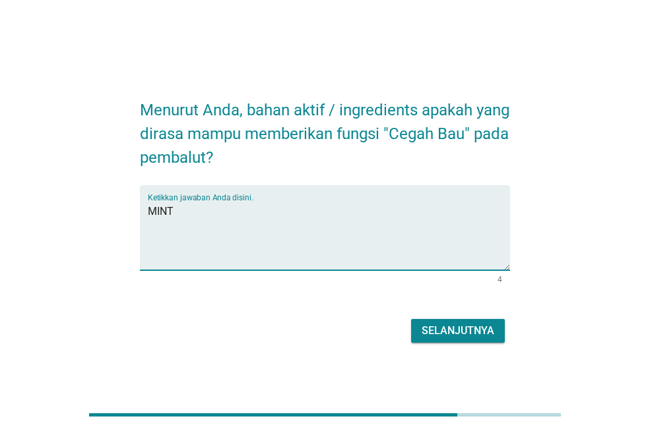
type textarea "MINT"
click at [499, 326] on button "Selanjutnya" at bounding box center [458, 331] width 94 height 24
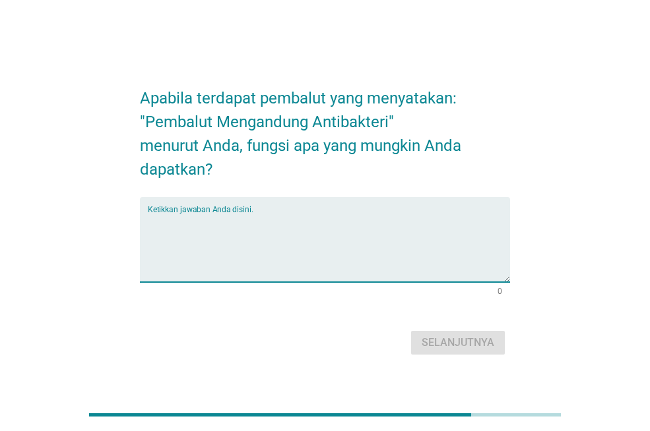
click at [315, 220] on textarea "Ketikkan jawaban Anda disini." at bounding box center [329, 247] width 362 height 69
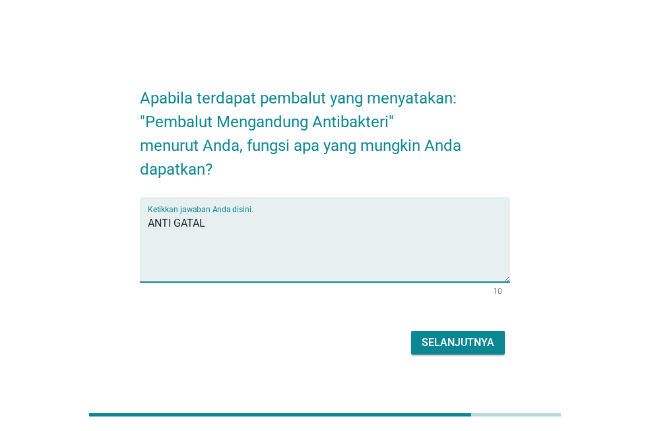
type textarea "ANTI GATAL"
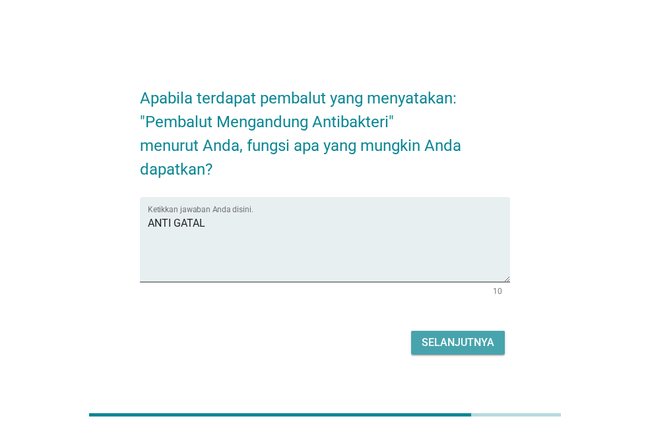
click at [450, 352] on button "Selanjutnya" at bounding box center [458, 343] width 94 height 24
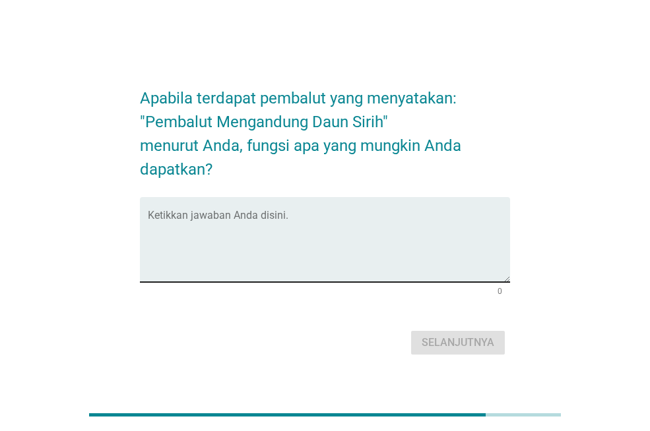
click at [326, 220] on textarea "Ketikkan jawaban Anda disini." at bounding box center [329, 247] width 362 height 69
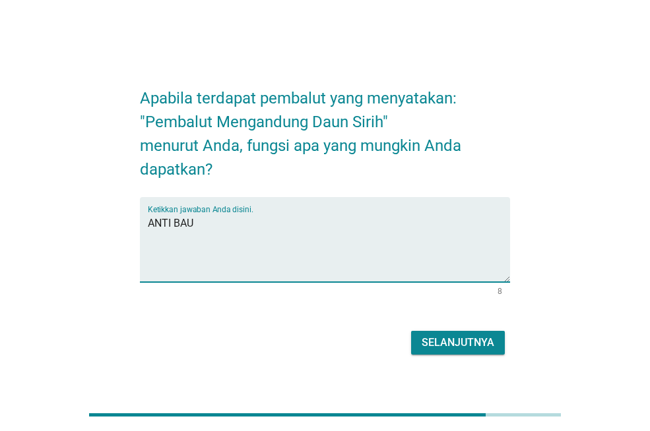
type textarea "ANTI BAU"
click at [478, 340] on div "Selanjutnya" at bounding box center [457, 343] width 73 height 16
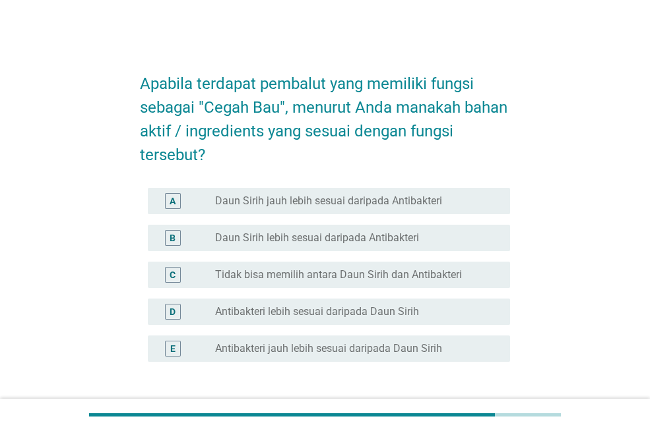
click at [431, 282] on div "radio_button_unchecked Tidak bisa memilih [PERSON_NAME] Sirih [PERSON_NAME] Ant…" at bounding box center [357, 275] width 284 height 16
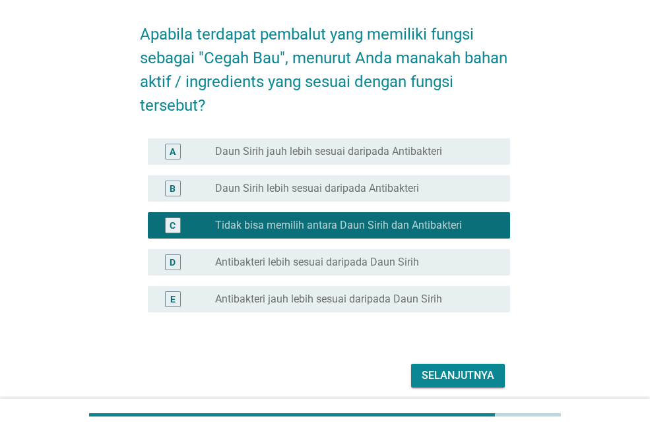
scroll to position [100, 0]
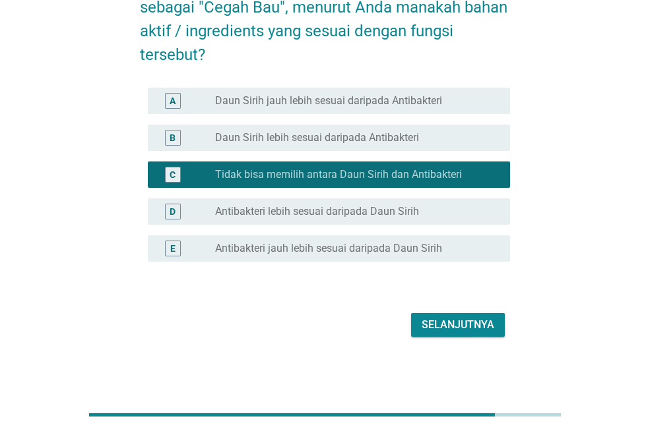
click at [476, 326] on div "Selanjutnya" at bounding box center [457, 325] width 73 height 16
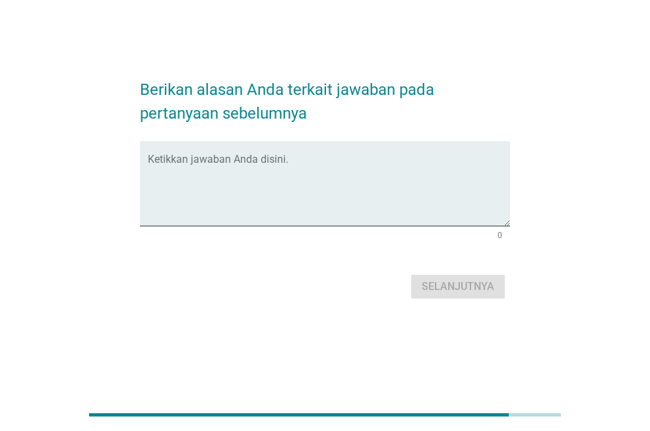
scroll to position [0, 0]
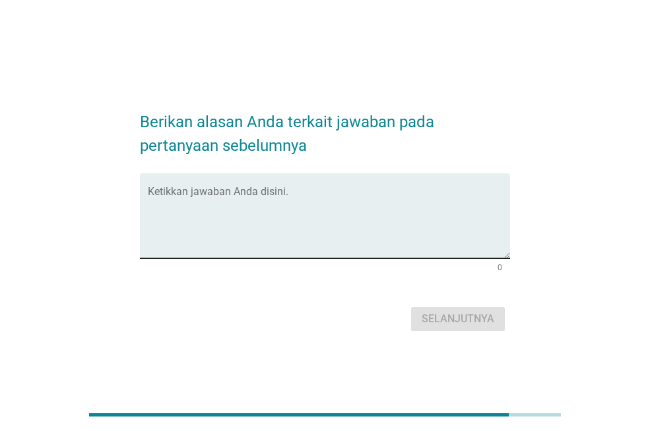
click at [340, 204] on textarea "Ketikkan jawaban Anda disini." at bounding box center [329, 223] width 362 height 69
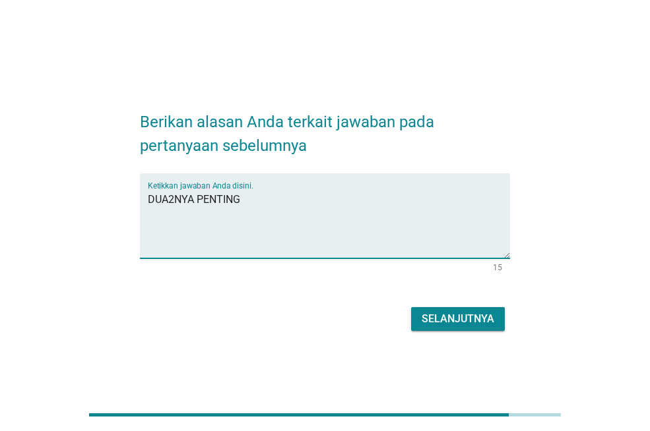
type textarea "DUA2NYA PENTING"
click at [424, 316] on div "Selanjutnya" at bounding box center [457, 319] width 73 height 16
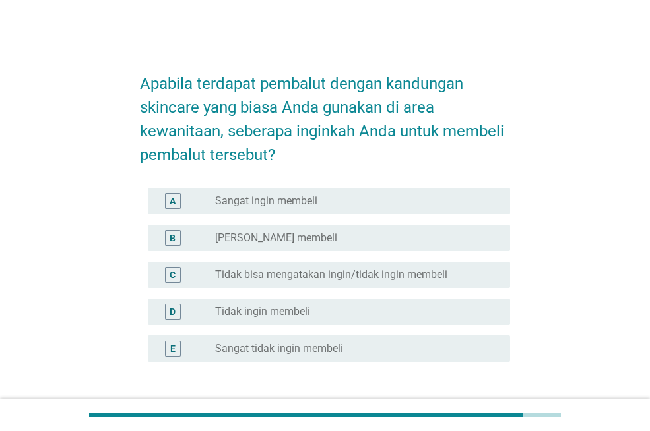
click at [346, 204] on div "radio_button_unchecked Sangat ingin membeli" at bounding box center [352, 201] width 274 height 13
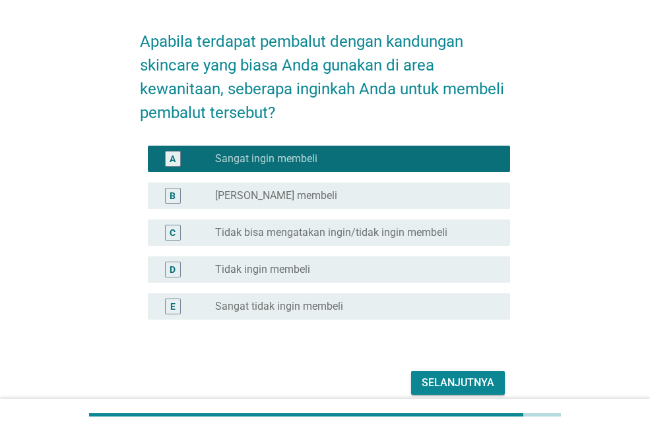
scroll to position [66, 0]
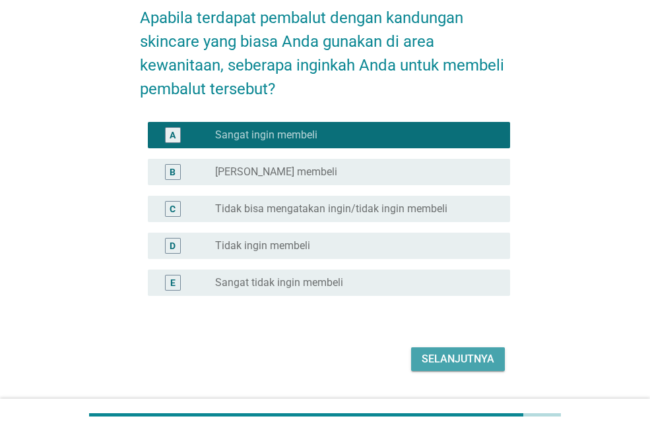
click at [491, 364] on div "Selanjutnya" at bounding box center [457, 359] width 73 height 16
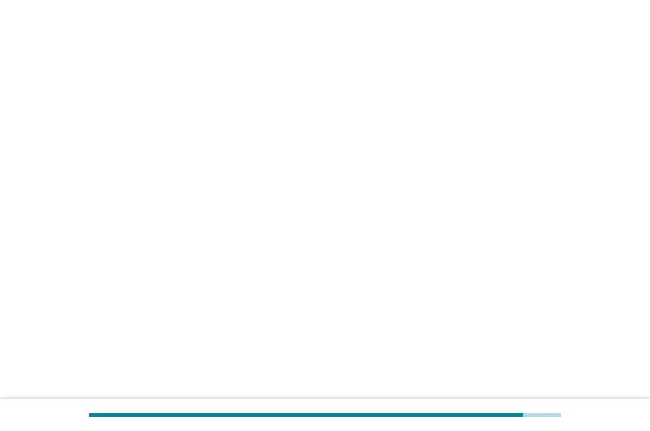
scroll to position [0, 0]
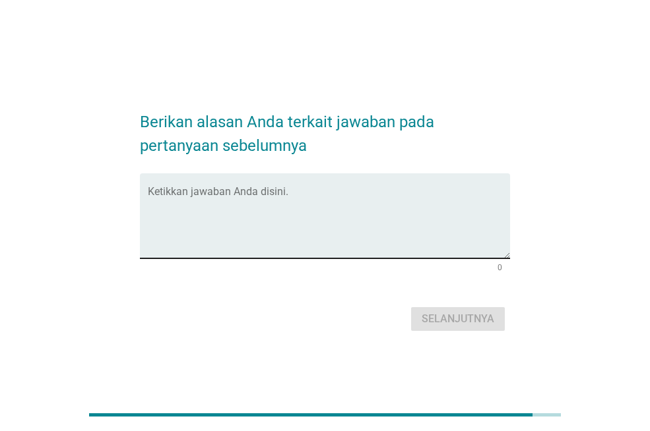
click at [271, 181] on div "Ketikkan jawaban Anda disini." at bounding box center [329, 215] width 362 height 85
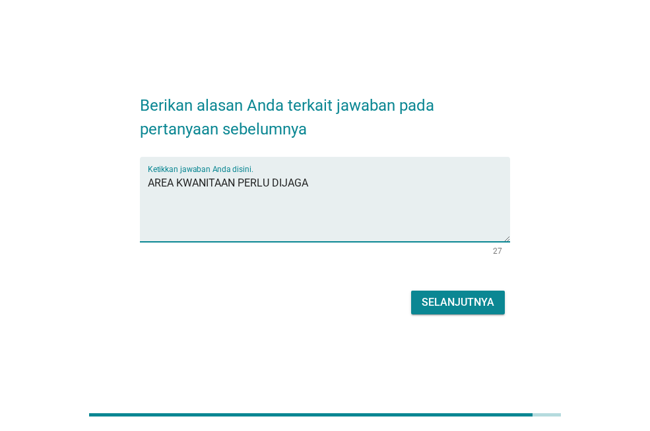
scroll to position [32, 0]
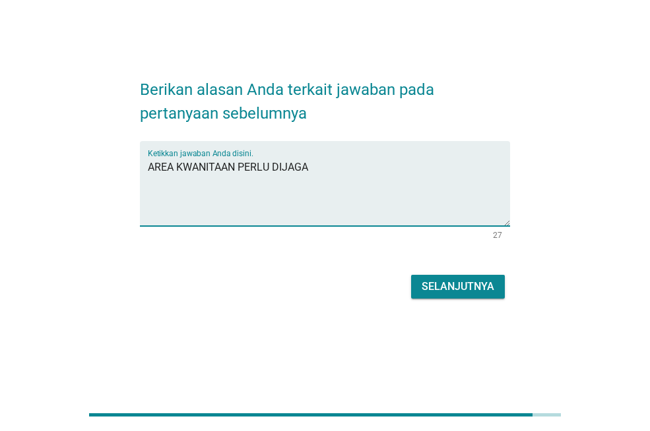
click at [184, 166] on textarea "AREA KWANITAAN PERLU DIJAGA" at bounding box center [329, 191] width 362 height 69
type textarea "AREA KEWANITAAN PERLU DIJAGA"
click at [474, 276] on button "Selanjutnya" at bounding box center [458, 287] width 94 height 24
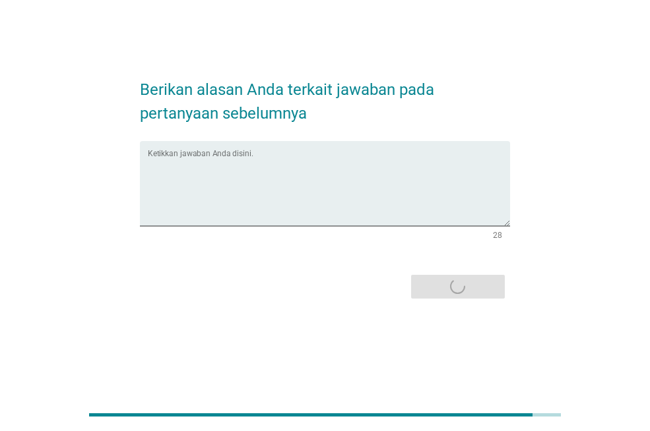
scroll to position [0, 0]
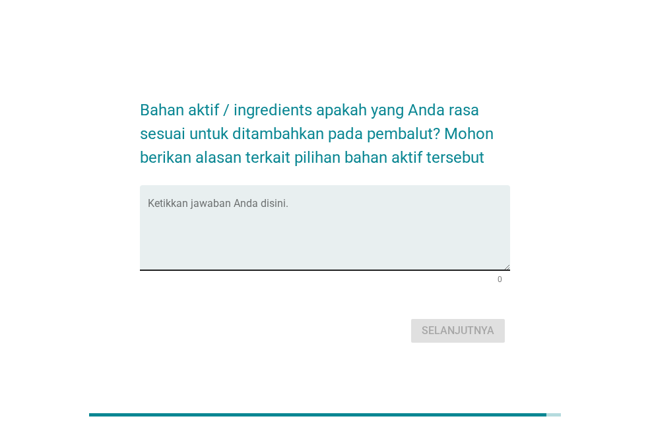
click at [346, 195] on div "Ketikkan jawaban Anda disini." at bounding box center [329, 227] width 362 height 85
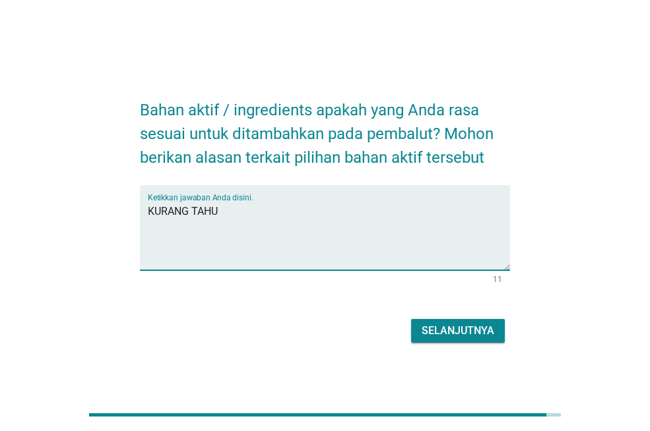
type textarea "KURANG TAHU"
click at [438, 325] on div "Selanjutnya" at bounding box center [457, 331] width 73 height 16
